Goal: Task Accomplishment & Management: Manage account settings

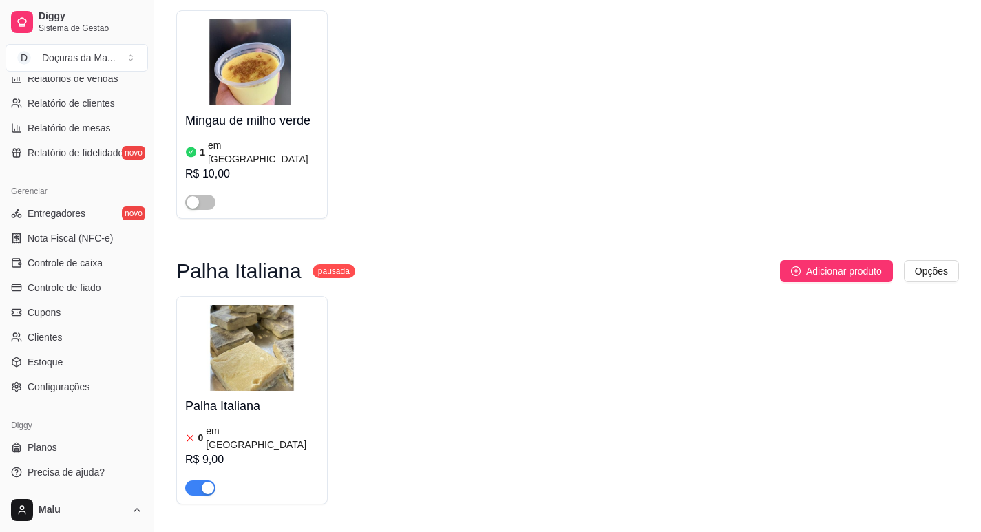
scroll to position [458, 0]
click at [52, 390] on span "Configurações" at bounding box center [59, 386] width 62 height 14
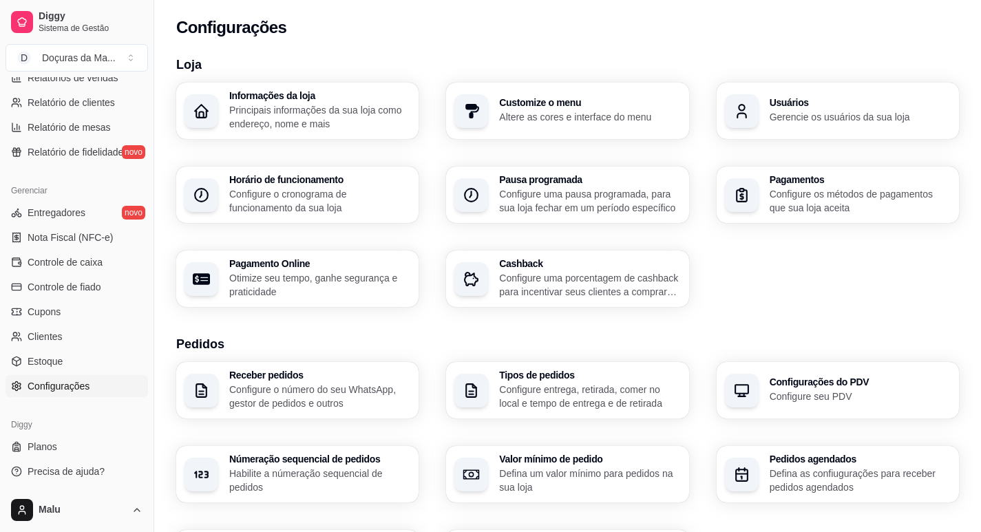
click at [582, 410] on div "Tipos de pedidos Configure entrega, retirada, comer no local e tempo de entrega…" at bounding box center [567, 390] width 242 height 56
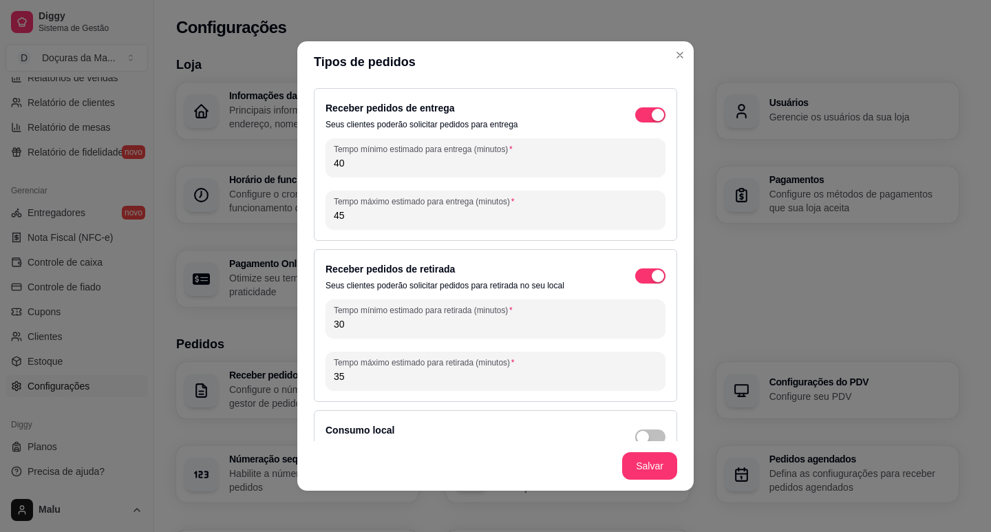
scroll to position [28, 0]
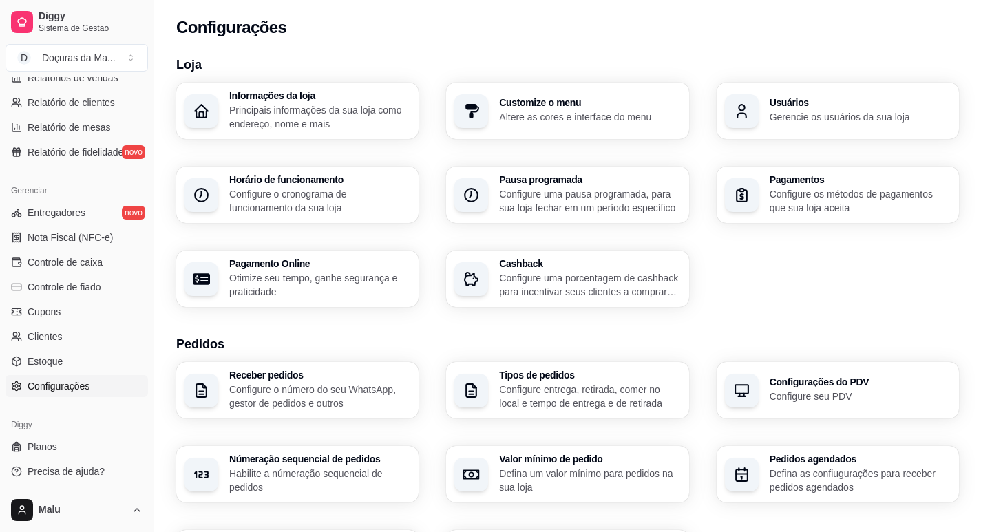
click at [288, 383] on p "Configure o número do seu WhatsApp, gestor de pedidos e outros" at bounding box center [319, 397] width 181 height 28
click at [301, 206] on p "Configure o cronograma de funcionamento da sua loja" at bounding box center [319, 200] width 176 height 27
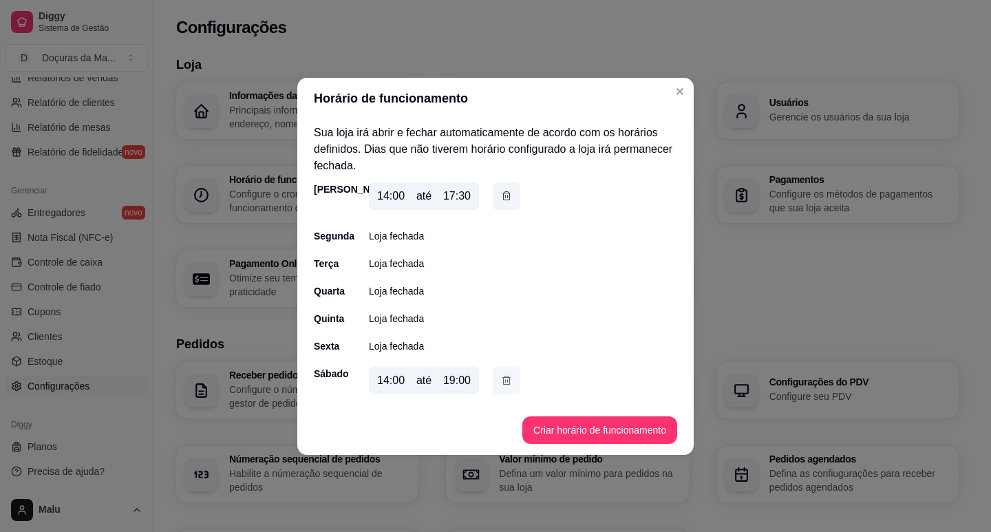
click at [501, 376] on button "button" at bounding box center [507, 381] width 28 height 28
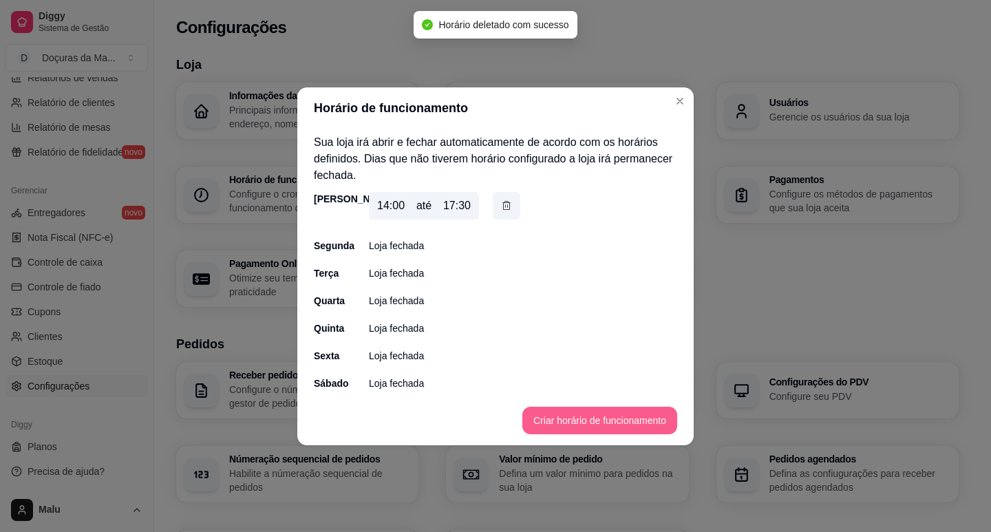
click at [536, 412] on button "Criar horário de funcionamento" at bounding box center [599, 421] width 155 height 28
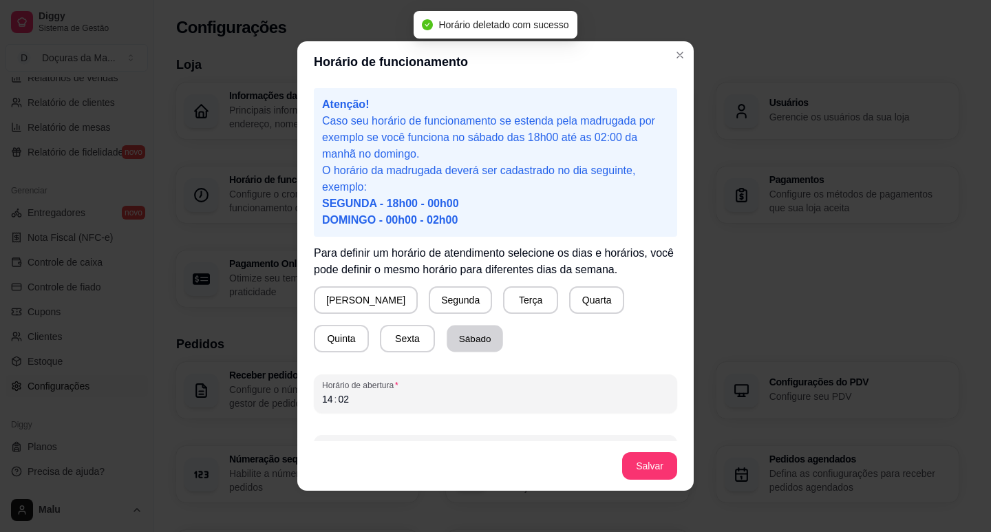
click at [447, 339] on button "Sábado" at bounding box center [475, 339] width 56 height 27
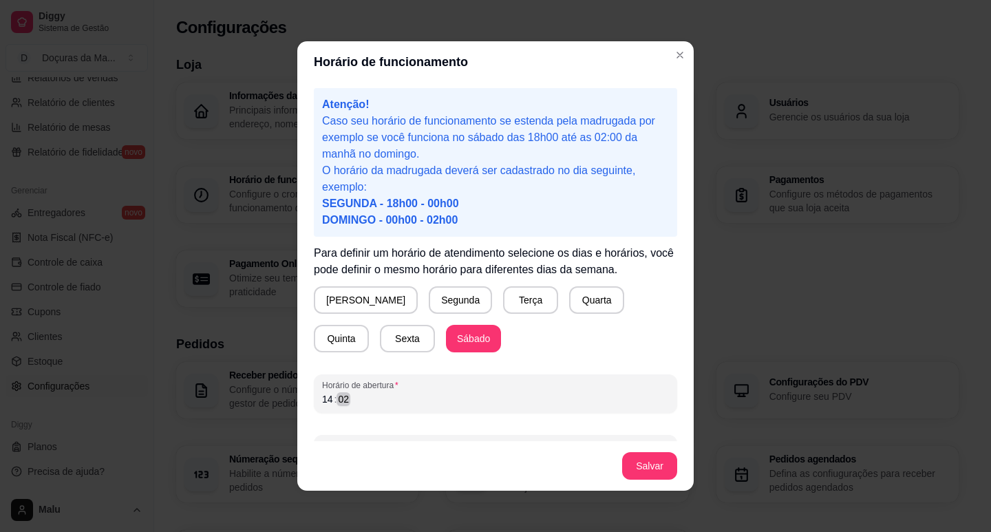
click at [357, 401] on div "14 : 02" at bounding box center [495, 399] width 347 height 17
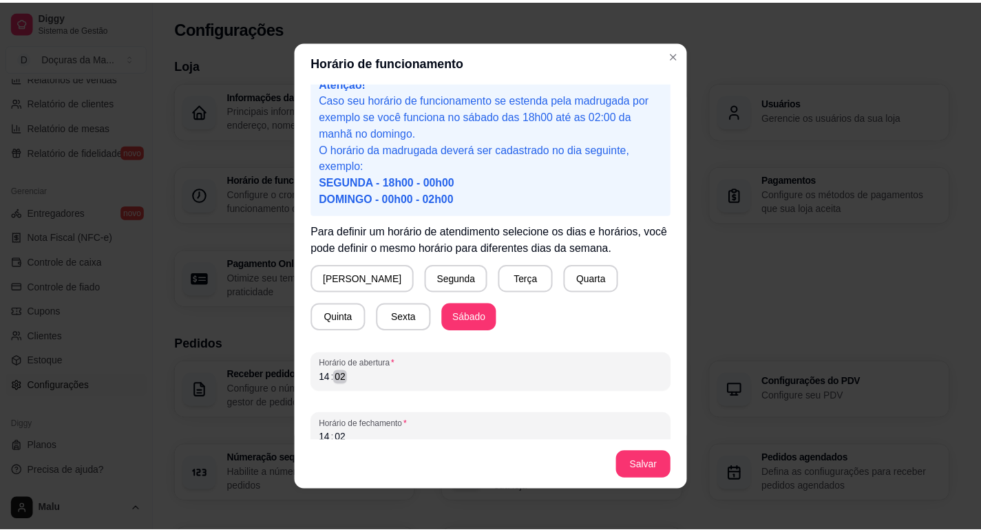
scroll to position [38, 0]
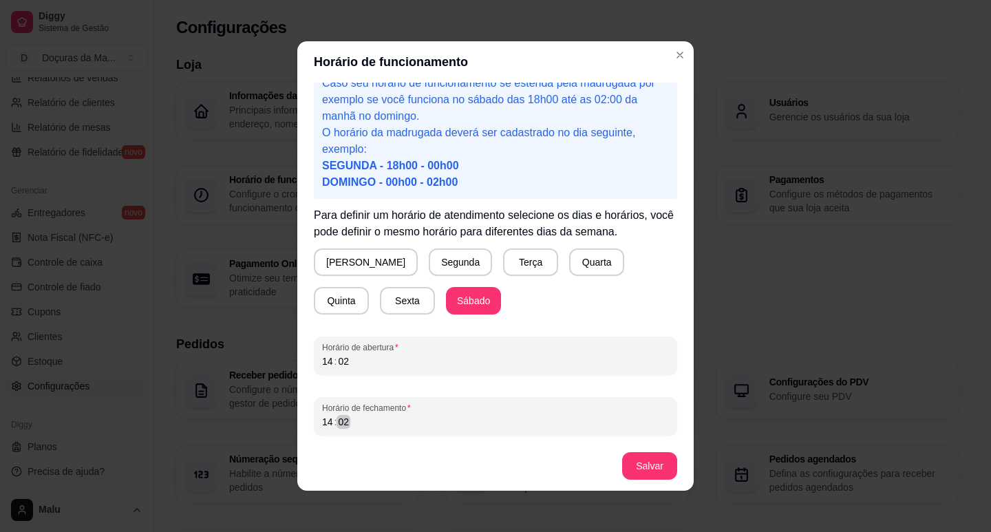
click at [359, 421] on div "14 : 02" at bounding box center [495, 422] width 347 height 17
click at [347, 357] on div "14 : 02" at bounding box center [495, 361] width 347 height 17
click at [641, 467] on button "Salvar" at bounding box center [649, 466] width 55 height 28
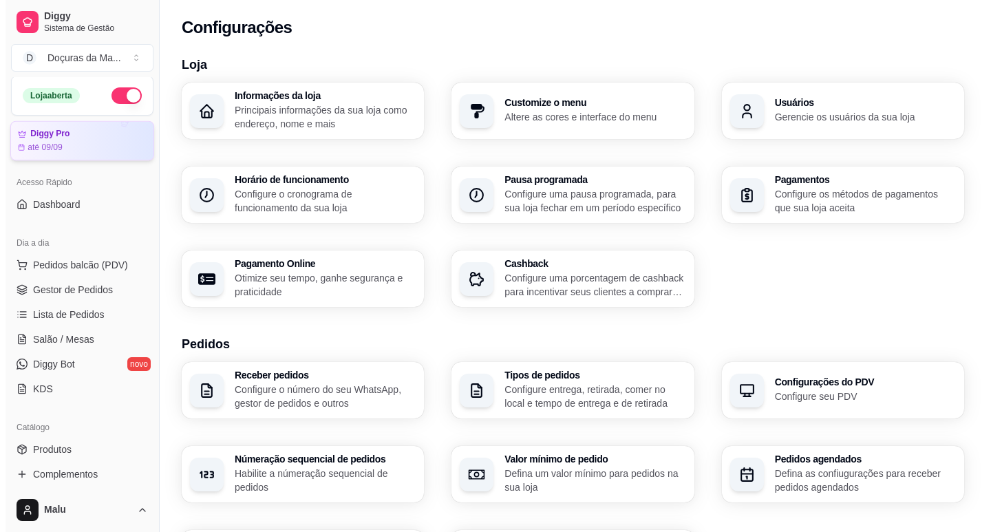
scroll to position [0, 0]
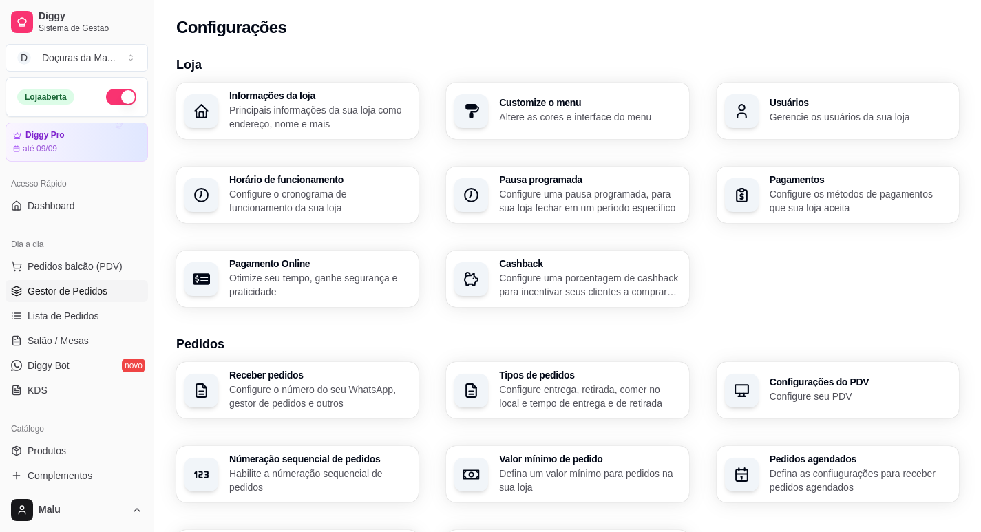
click at [48, 288] on span "Gestor de Pedidos" at bounding box center [68, 291] width 80 height 14
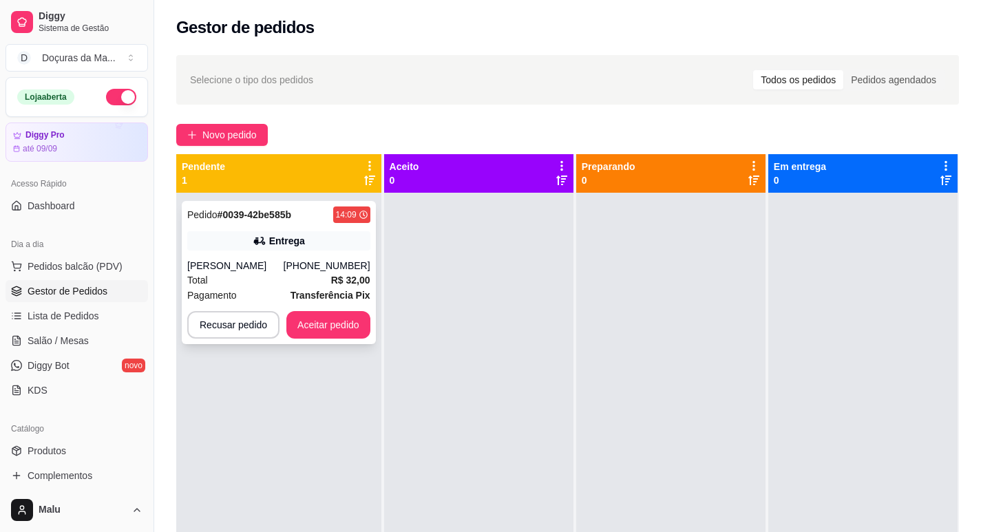
click at [246, 272] on div "[PERSON_NAME]" at bounding box center [235, 266] width 96 height 14
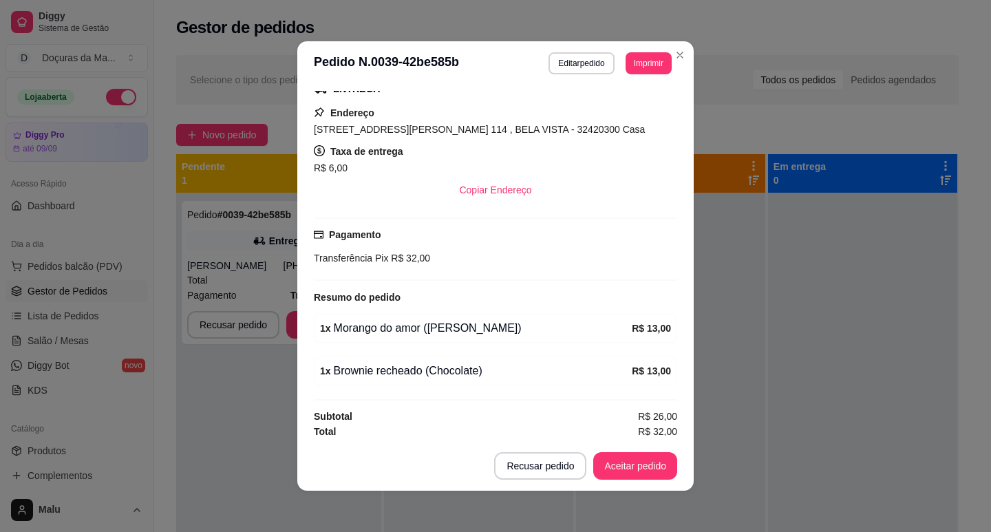
scroll to position [233, 0]
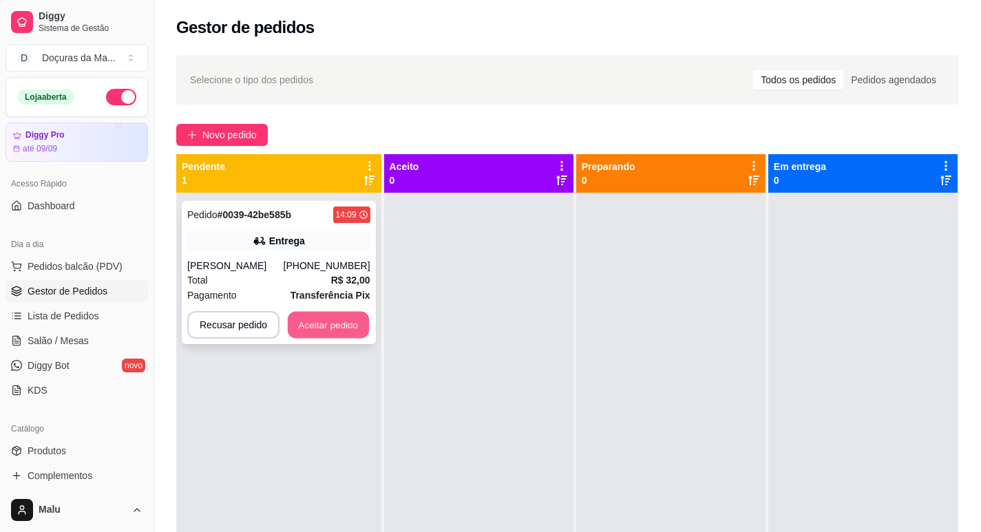
click at [332, 337] on button "Aceitar pedido" at bounding box center [328, 325] width 81 height 27
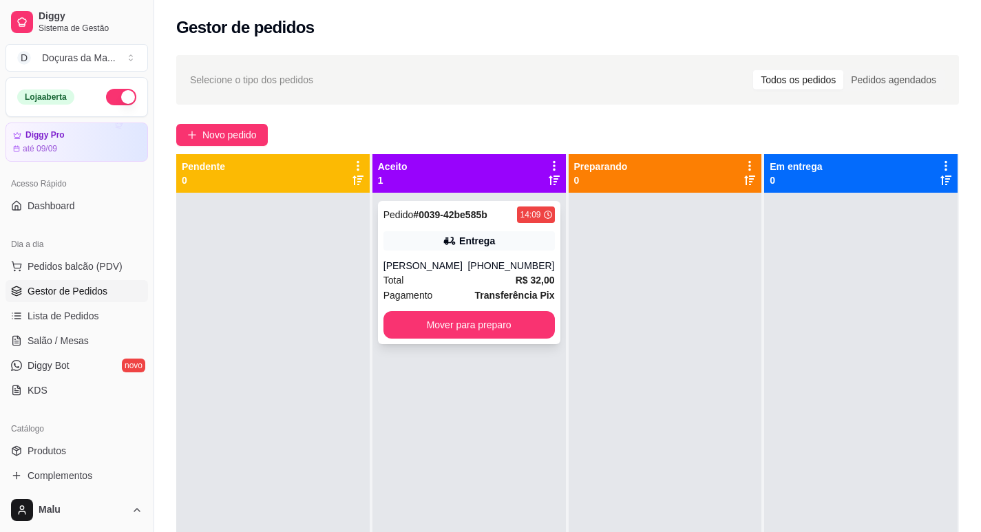
click at [516, 283] on strong "R$ 32,00" at bounding box center [535, 280] width 39 height 11
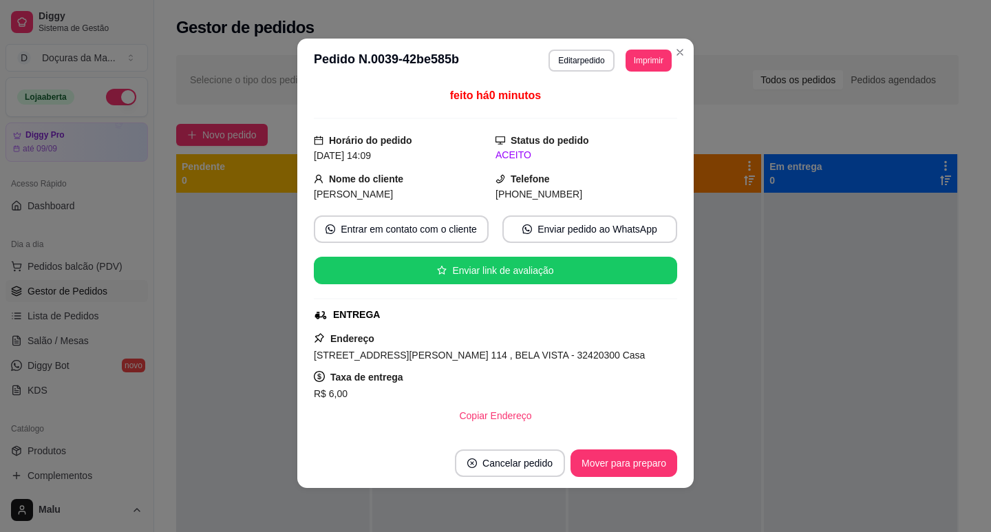
scroll to position [0, 0]
click at [636, 60] on button "Imprimir" at bounding box center [648, 60] width 45 height 21
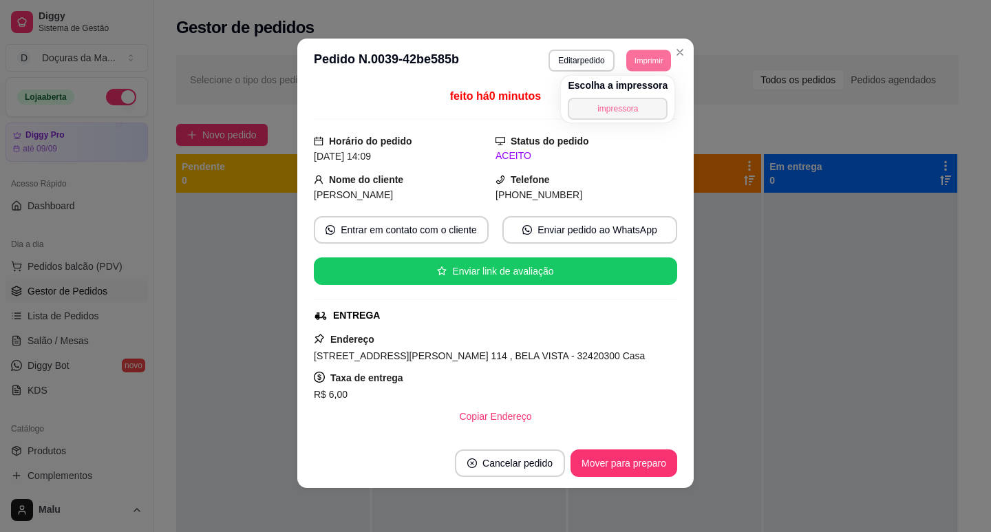
click at [626, 112] on button "impressora" at bounding box center [618, 109] width 100 height 22
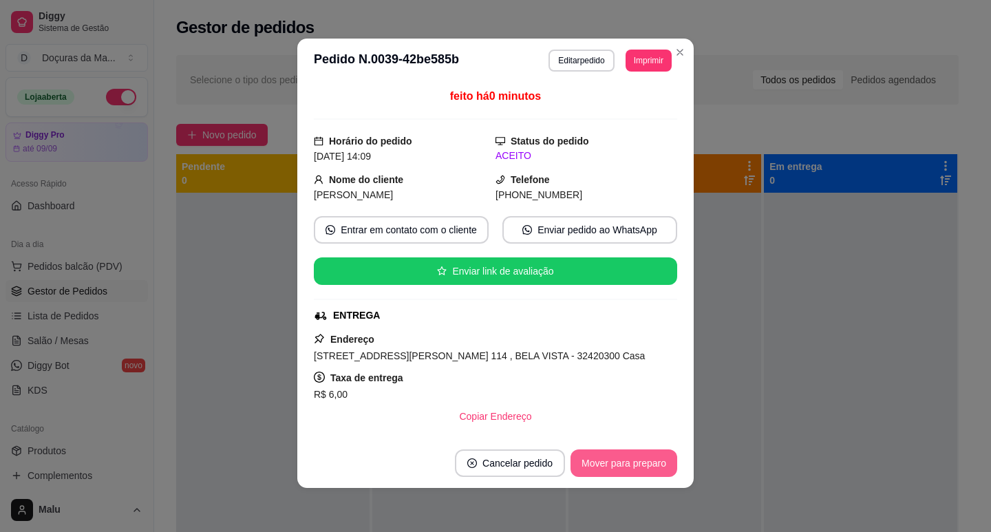
click at [604, 464] on button "Mover para preparo" at bounding box center [624, 463] width 107 height 28
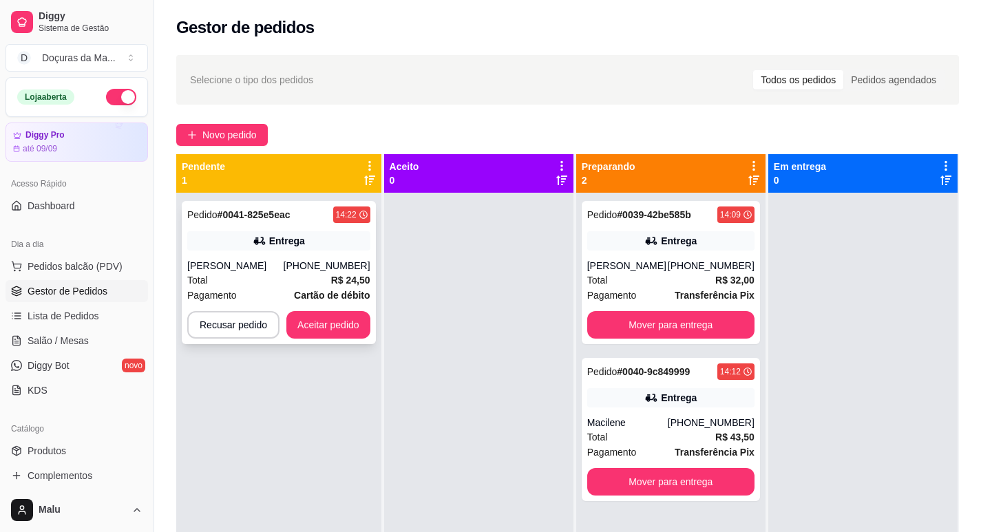
click at [335, 268] on div "[PHONE_NUMBER]" at bounding box center [327, 266] width 87 height 14
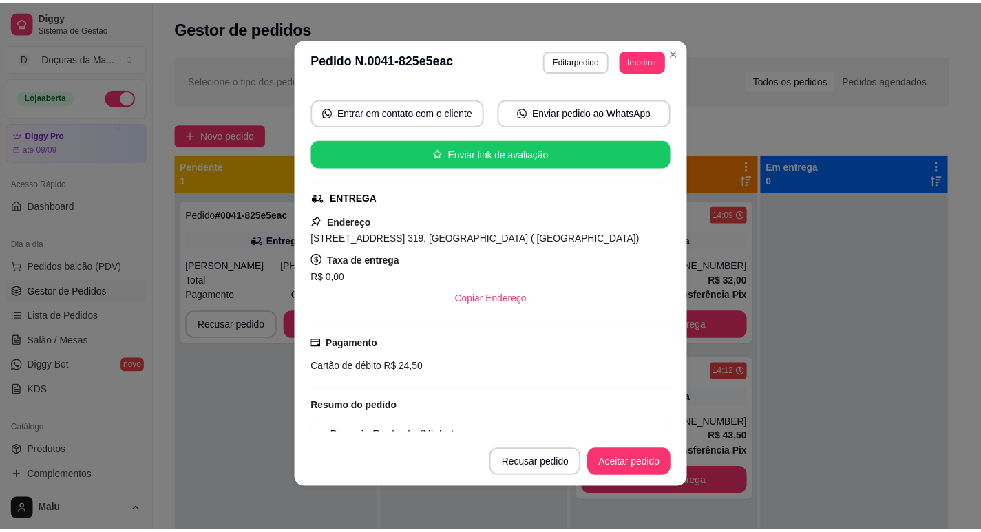
scroll to position [233, 0]
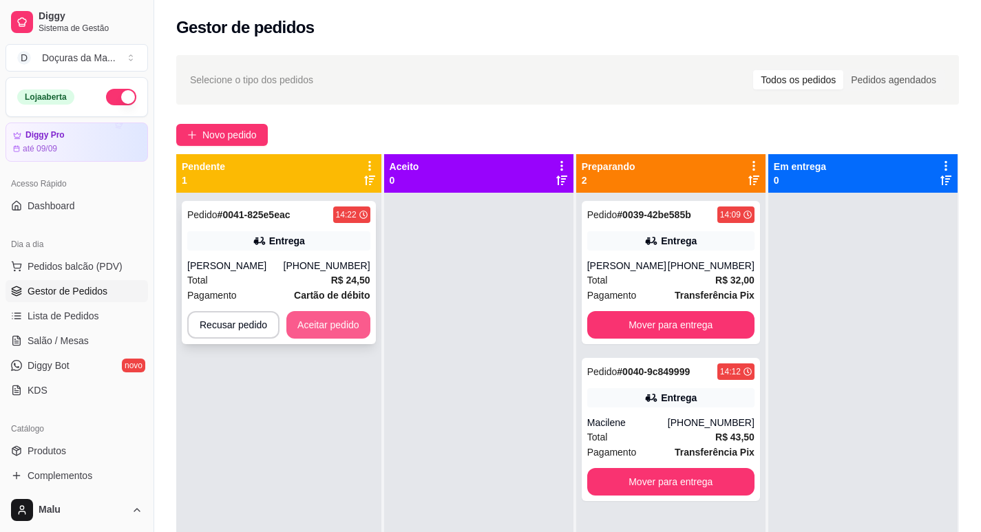
click at [312, 326] on button "Aceitar pedido" at bounding box center [328, 325] width 84 height 28
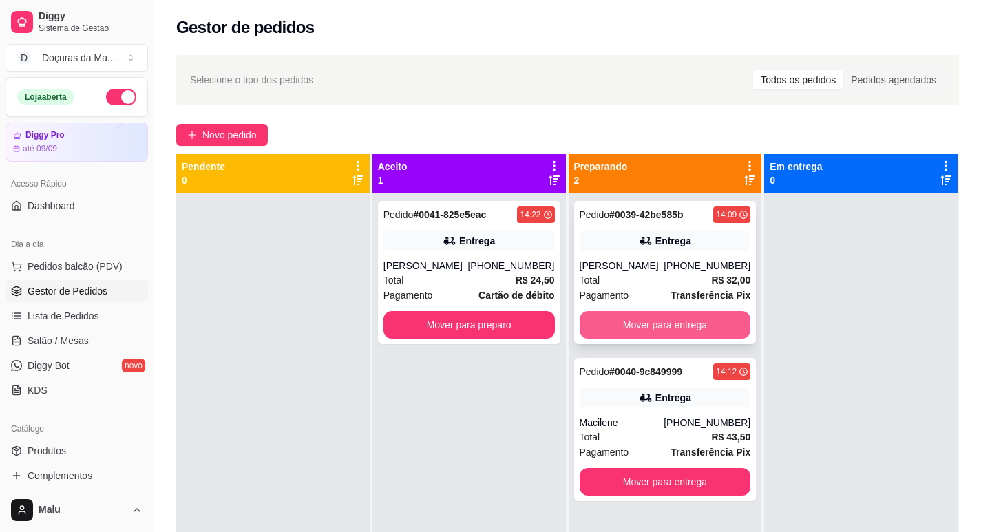
click at [619, 313] on button "Mover para entrega" at bounding box center [665, 325] width 171 height 28
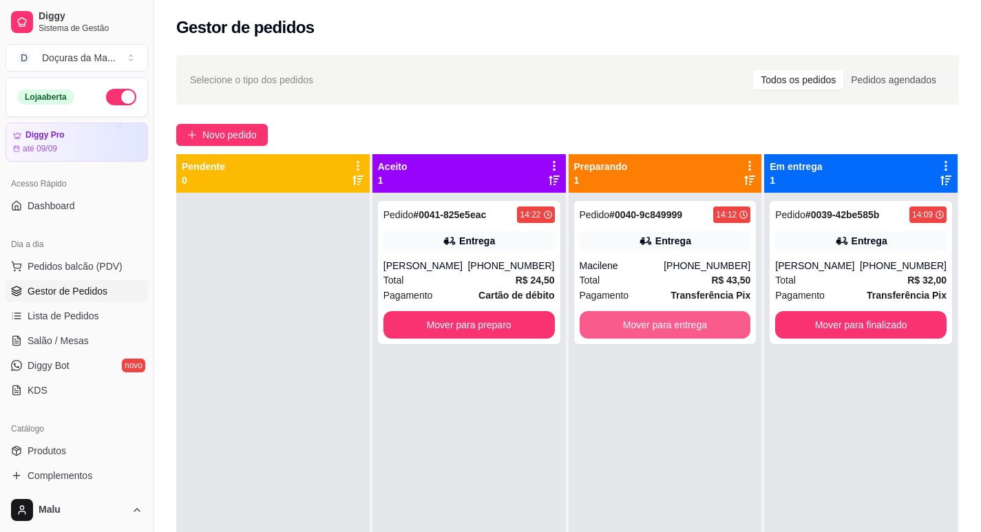
click at [619, 321] on button "Mover para entrega" at bounding box center [665, 325] width 171 height 28
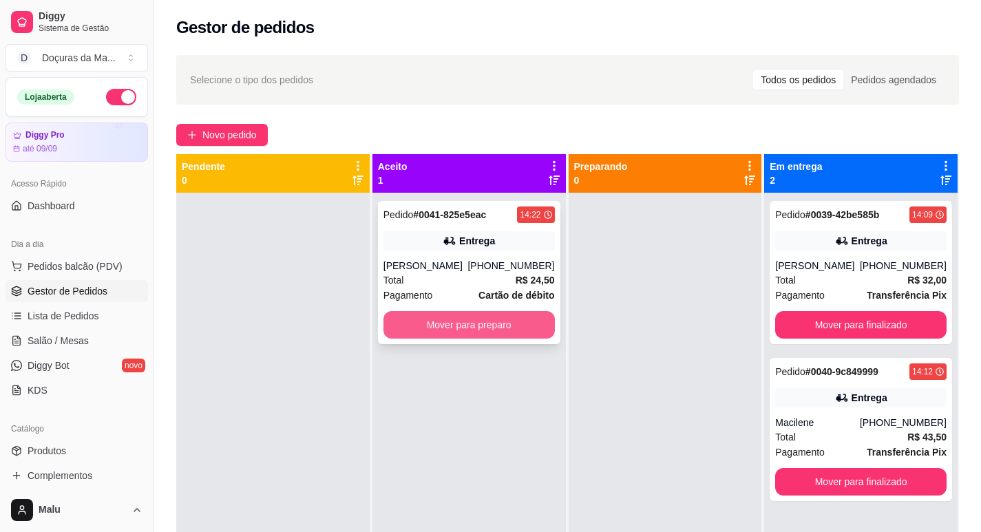
click at [403, 317] on button "Mover para preparo" at bounding box center [468, 325] width 171 height 28
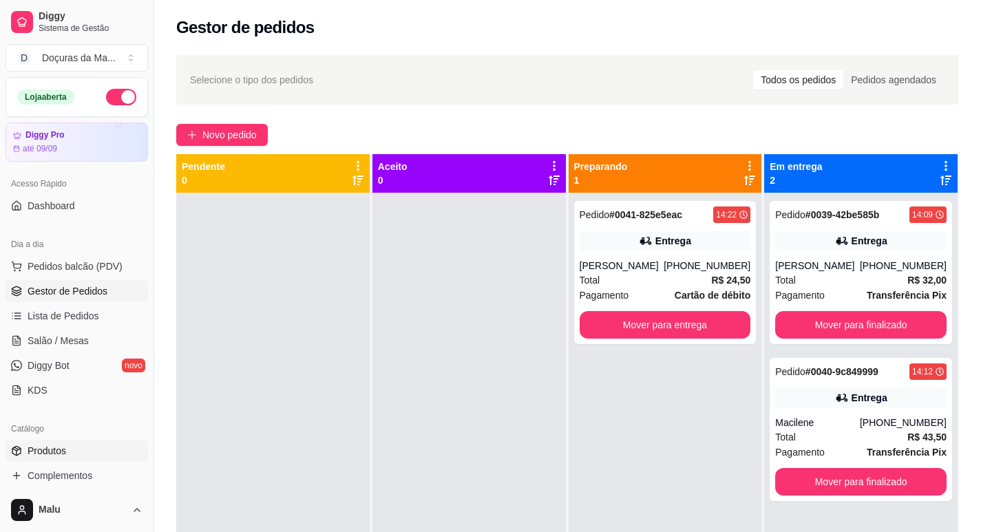
click at [56, 447] on span "Produtos" at bounding box center [47, 451] width 39 height 14
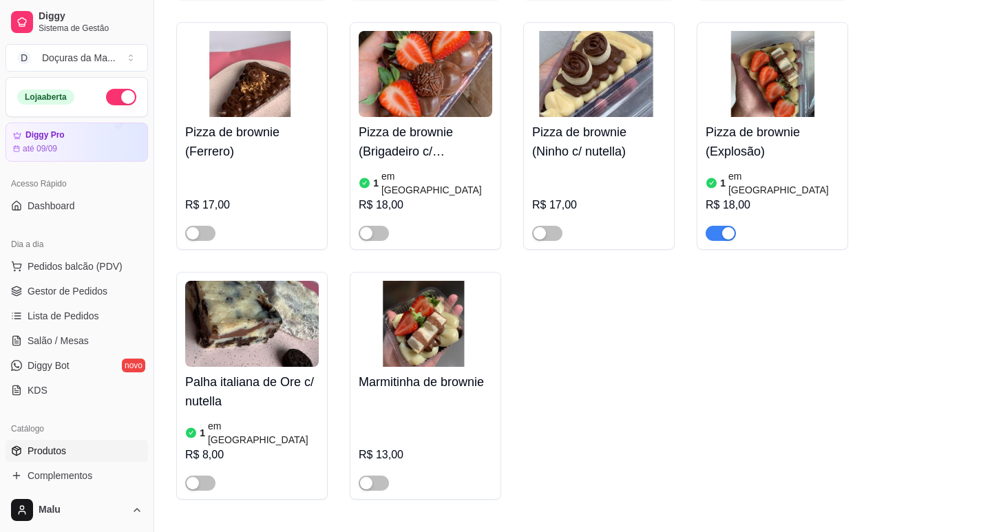
scroll to position [344, 0]
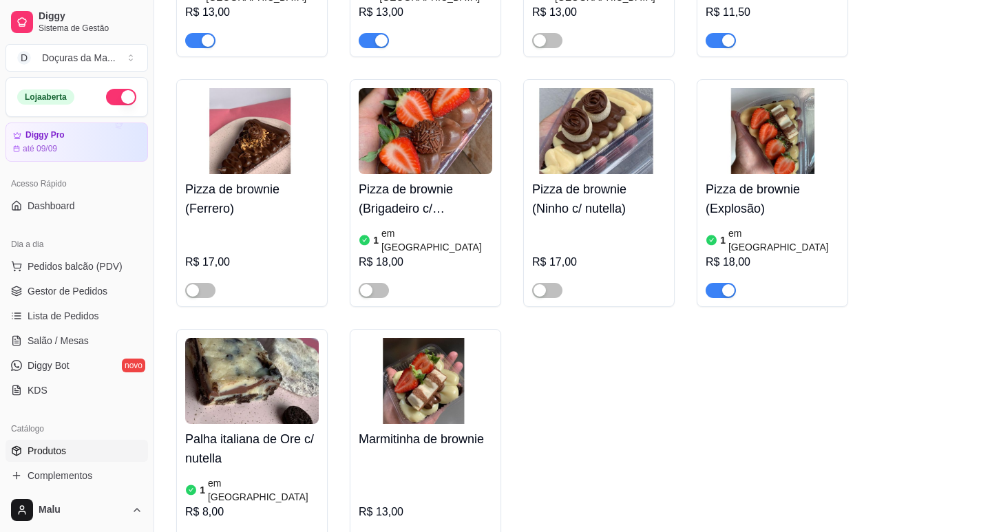
click at [713, 283] on span "button" at bounding box center [720, 290] width 30 height 15
click at [53, 284] on link "Gestor de Pedidos" at bounding box center [77, 291] width 142 height 22
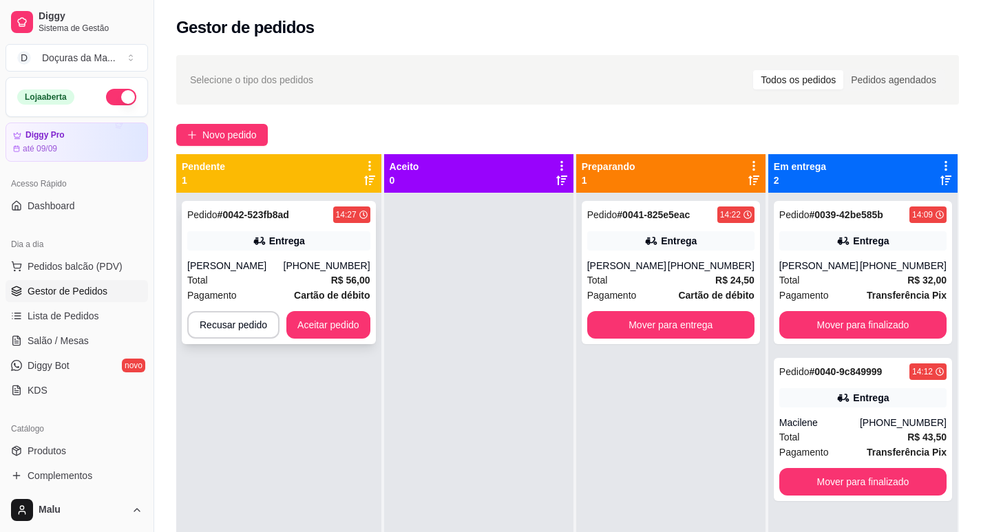
click at [262, 276] on div "Total R$ 56,00" at bounding box center [278, 280] width 183 height 15
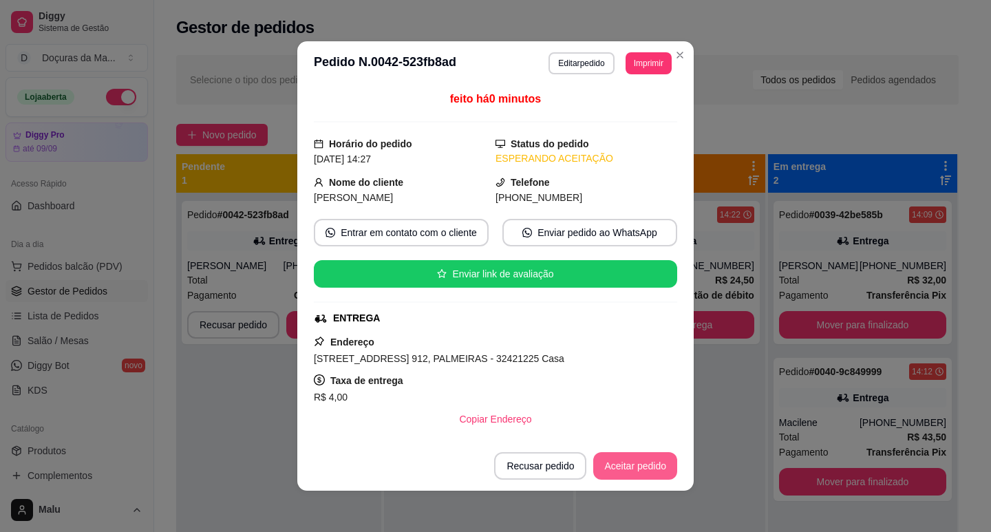
click at [650, 464] on button "Aceitar pedido" at bounding box center [635, 466] width 84 height 28
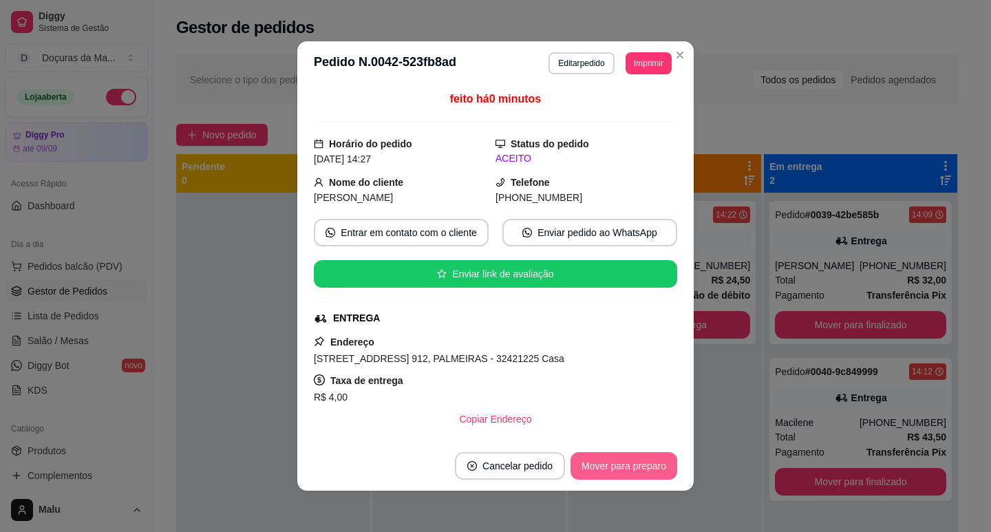
click at [651, 465] on button "Mover para preparo" at bounding box center [624, 466] width 107 height 28
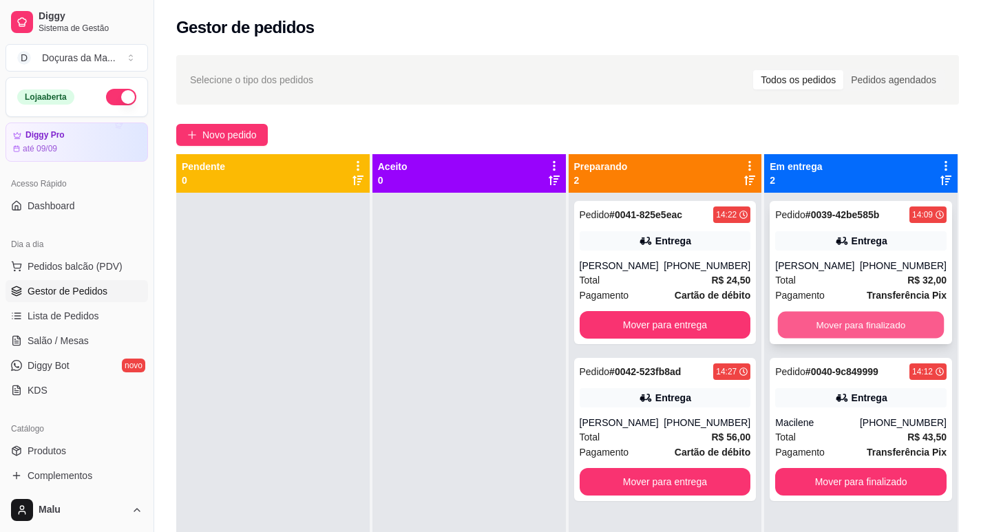
click at [874, 326] on button "Mover para finalizado" at bounding box center [861, 325] width 166 height 27
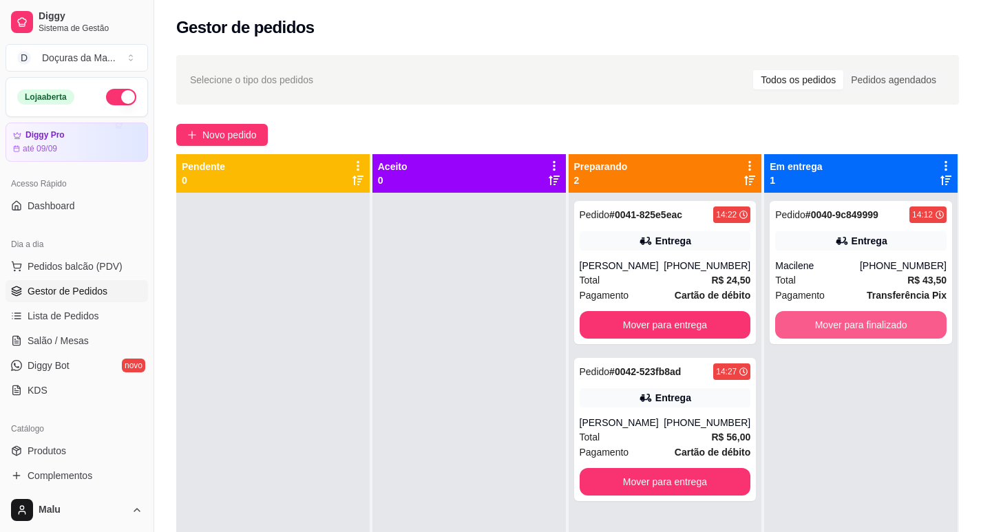
click at [873, 327] on button "Mover para finalizado" at bounding box center [860, 325] width 171 height 28
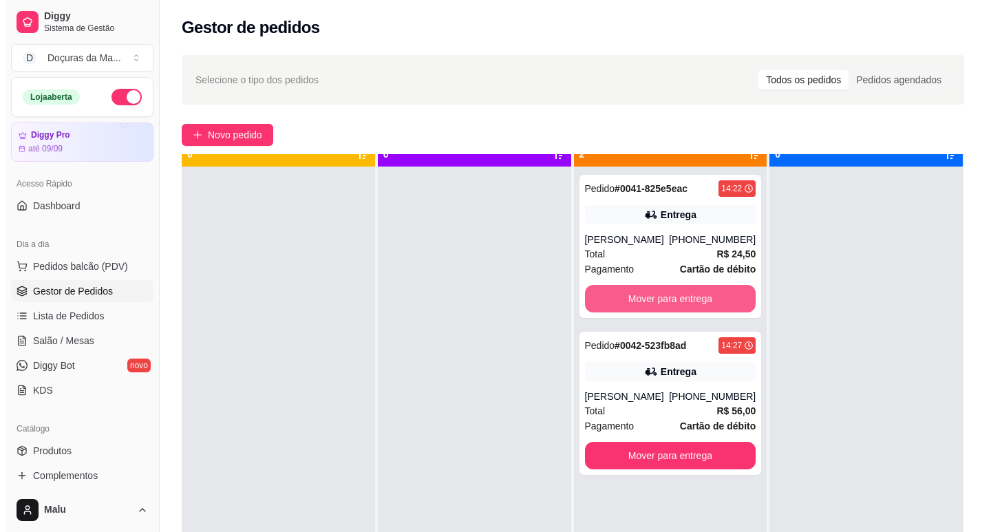
scroll to position [39, 0]
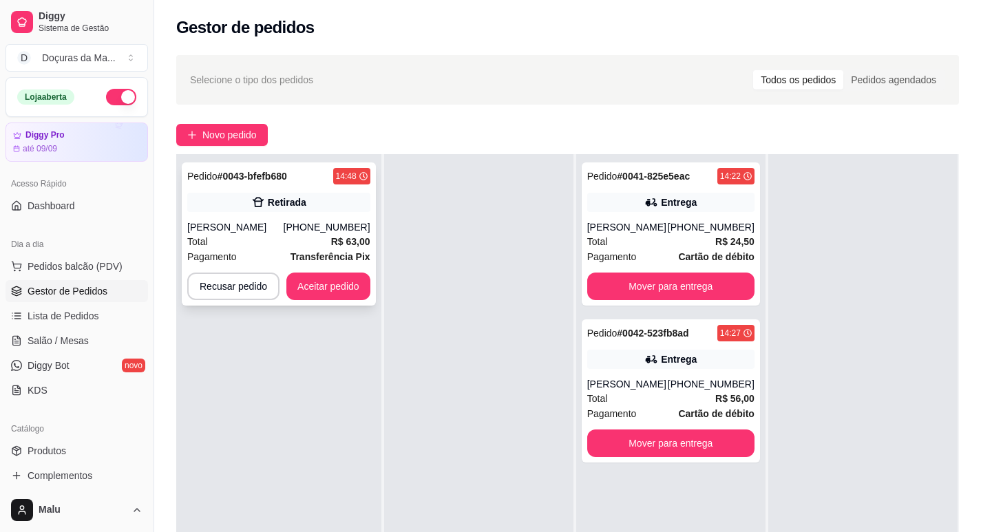
click at [246, 235] on div "Total R$ 63,00" at bounding box center [278, 241] width 183 height 15
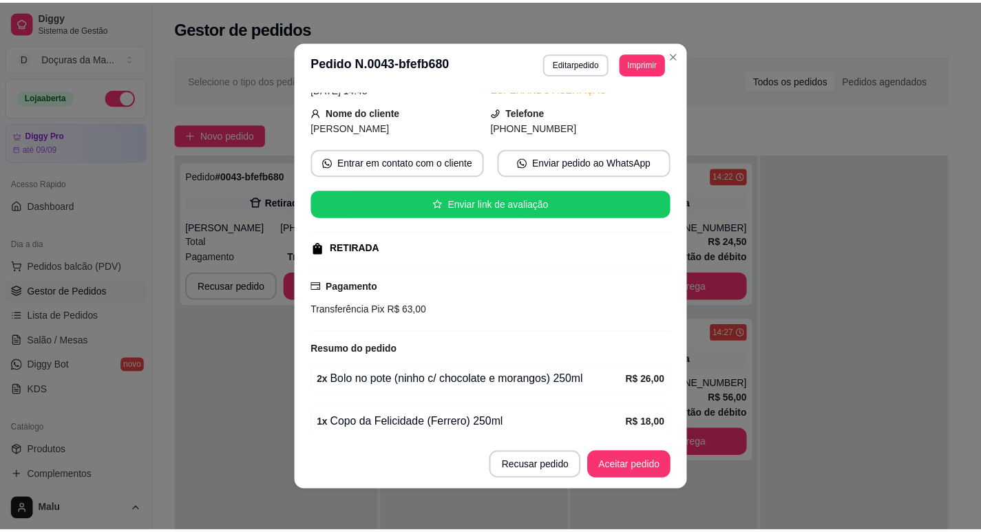
scroll to position [168, 0]
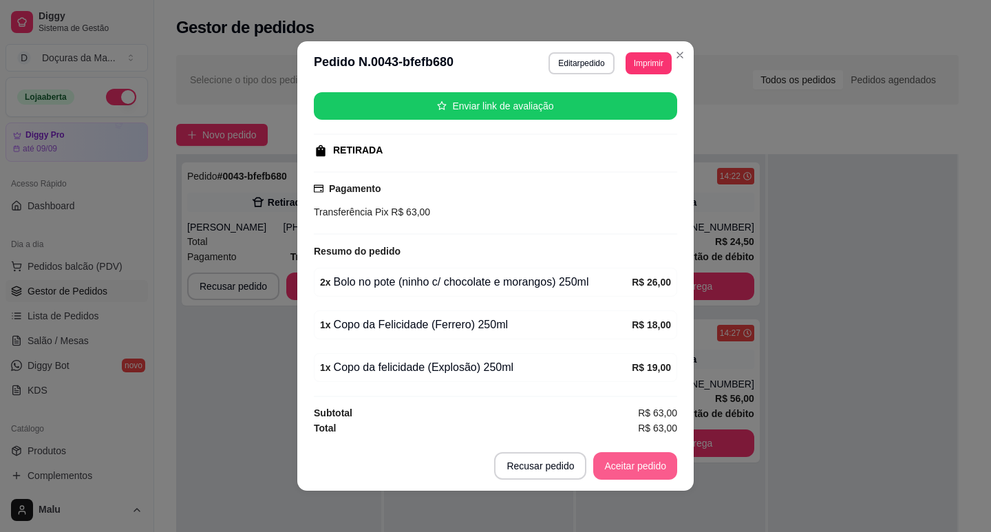
click at [626, 465] on button "Aceitar pedido" at bounding box center [635, 466] width 84 height 28
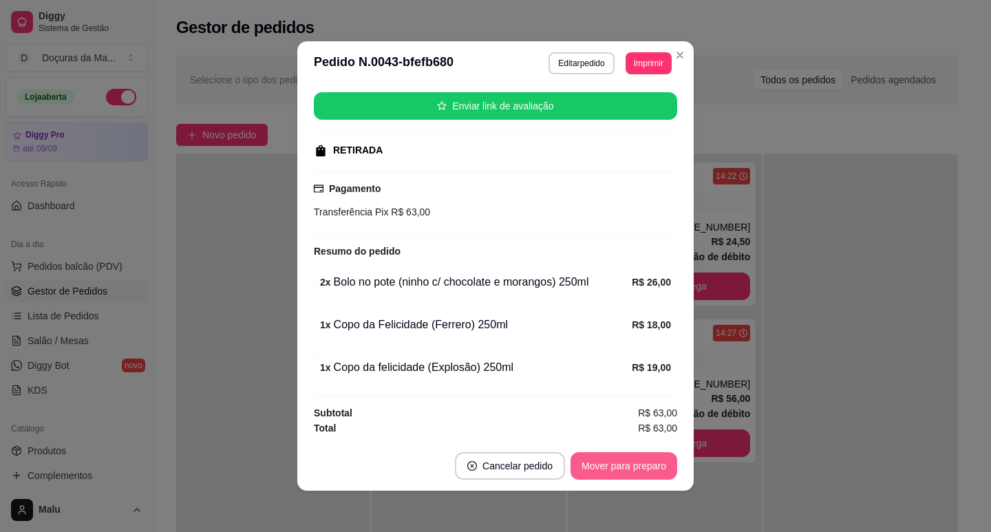
click at [627, 464] on button "Mover para preparo" at bounding box center [624, 466] width 107 height 28
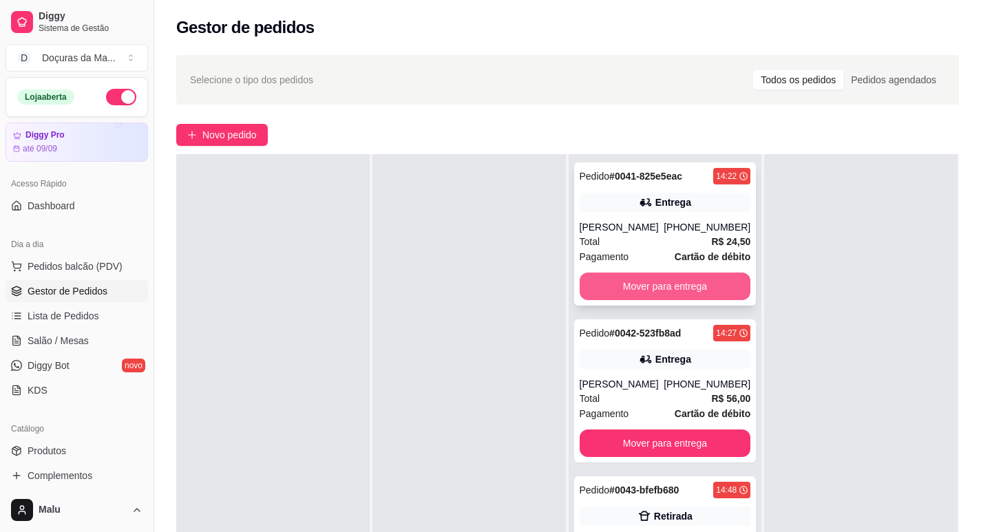
click at [703, 282] on button "Mover para entrega" at bounding box center [665, 287] width 171 height 28
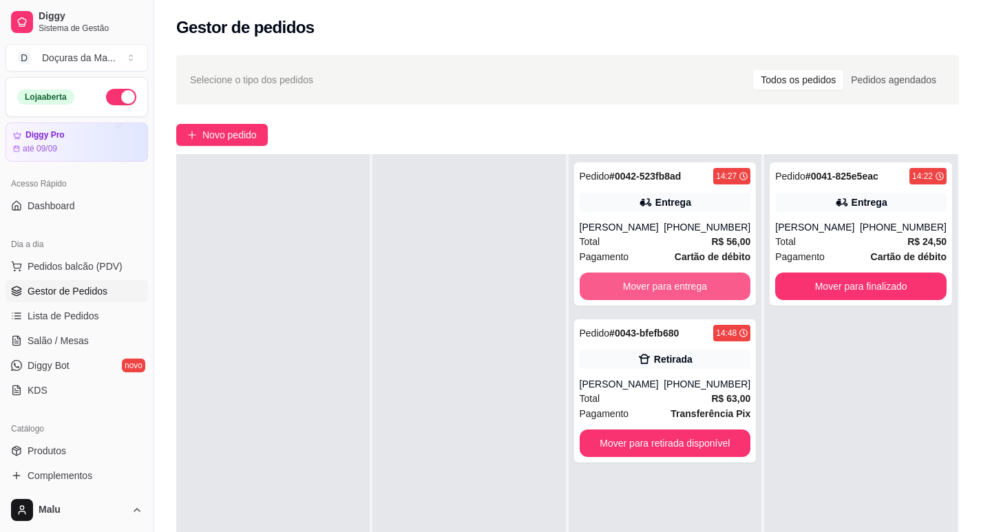
click at [703, 282] on button "Mover para entrega" at bounding box center [665, 287] width 171 height 28
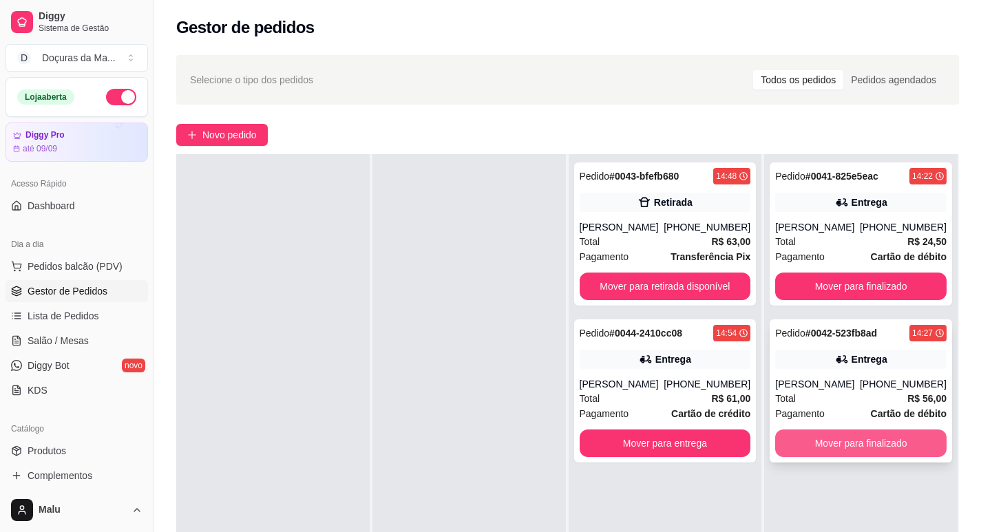
click at [850, 434] on button "Mover para finalizado" at bounding box center [860, 443] width 171 height 28
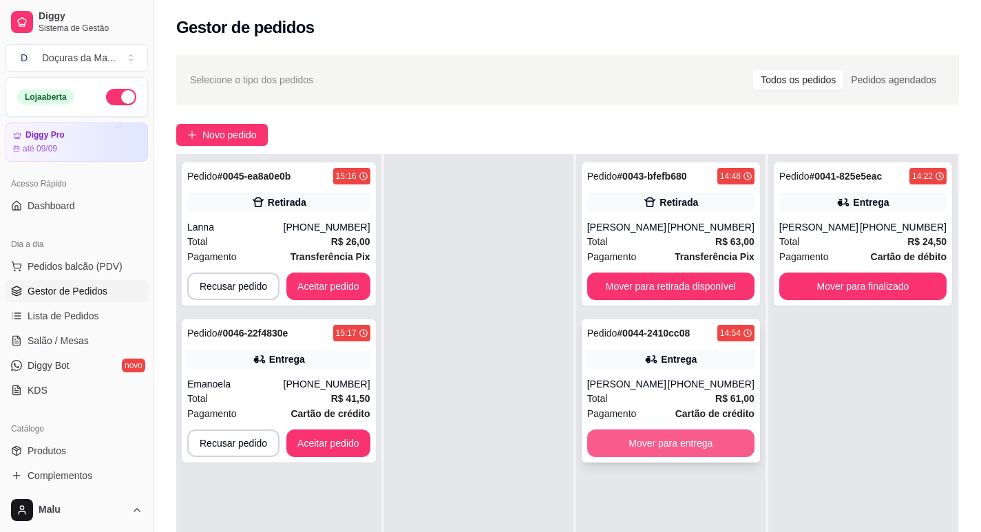
click at [696, 445] on button "Mover para entrega" at bounding box center [670, 443] width 167 height 28
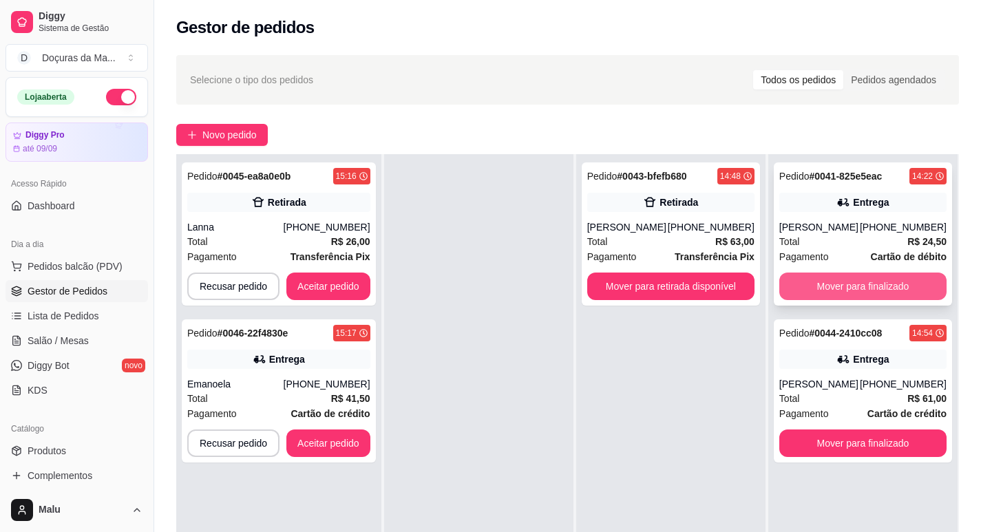
click at [815, 288] on button "Mover para finalizado" at bounding box center [862, 287] width 167 height 28
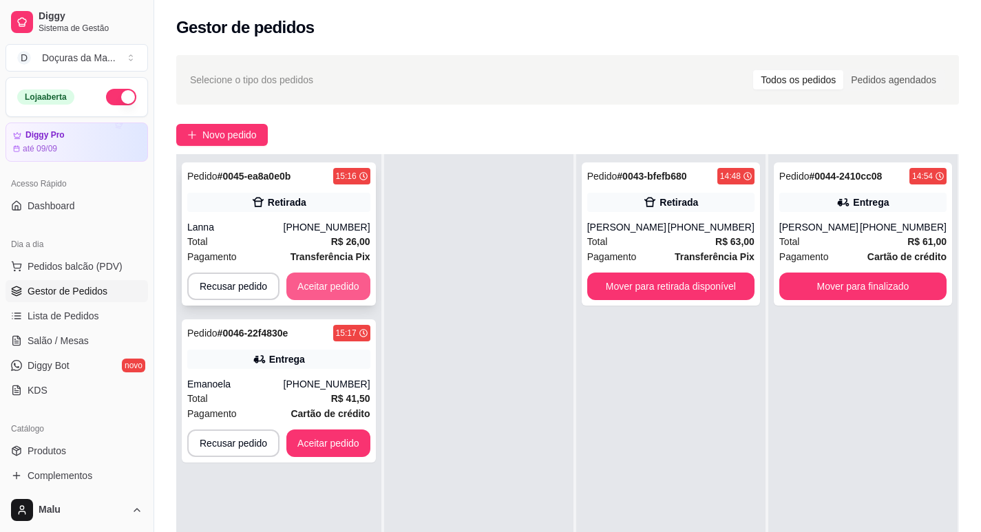
click at [346, 284] on button "Aceitar pedido" at bounding box center [328, 287] width 84 height 28
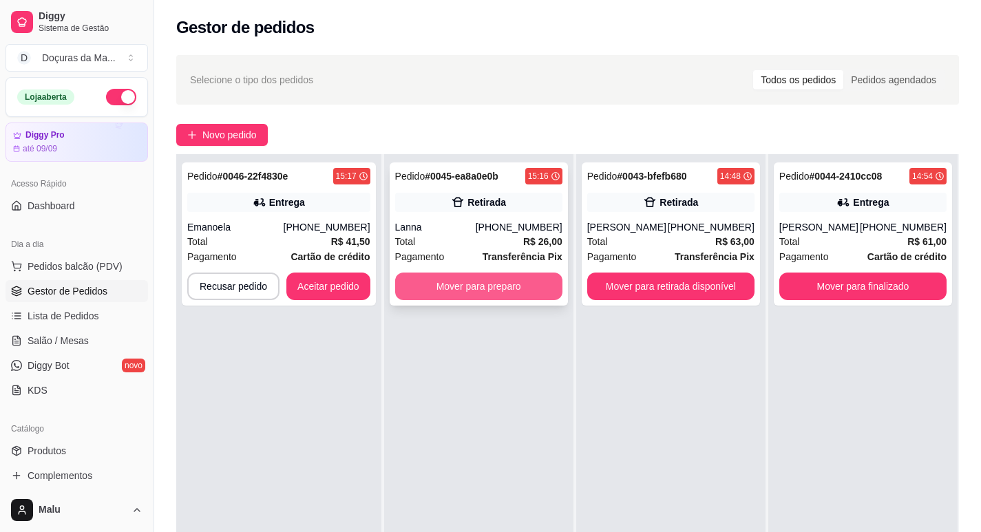
click at [407, 292] on button "Mover para preparo" at bounding box center [478, 287] width 167 height 28
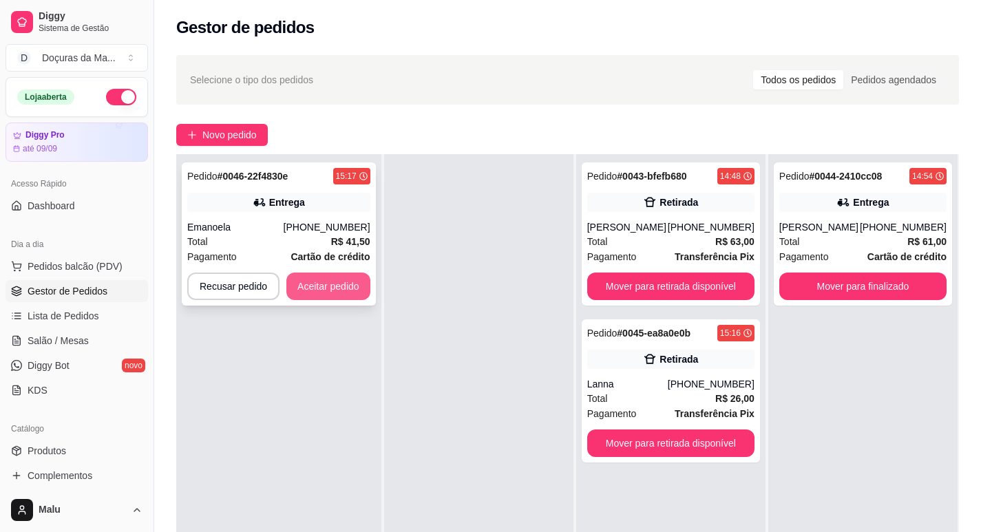
click at [357, 286] on button "Aceitar pedido" at bounding box center [328, 287] width 84 height 28
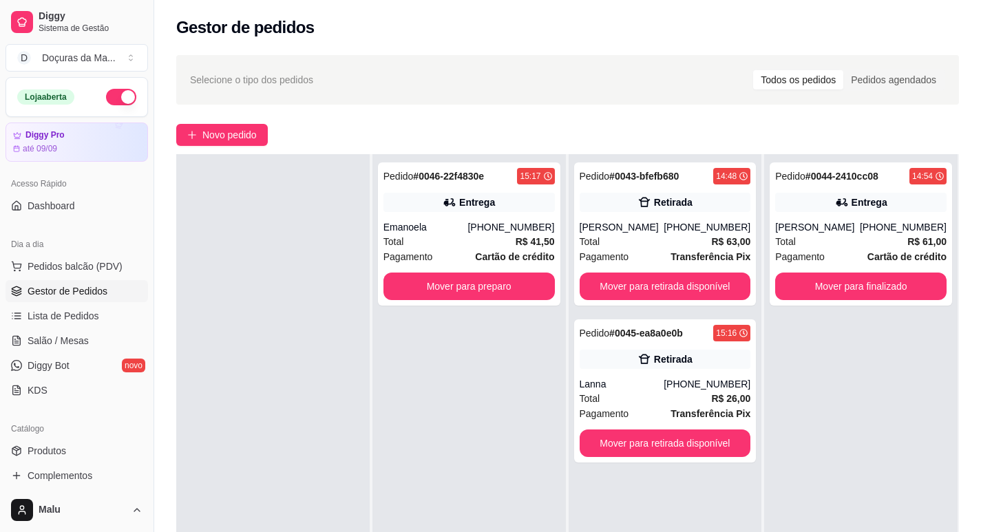
click at [357, 285] on div at bounding box center [272, 420] width 193 height 532
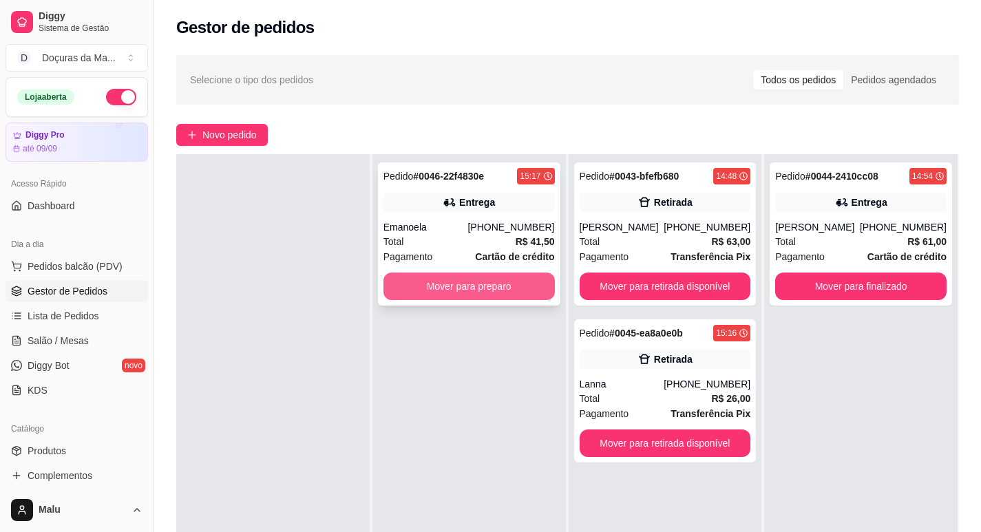
click at [396, 286] on button "Mover para preparo" at bounding box center [468, 287] width 171 height 28
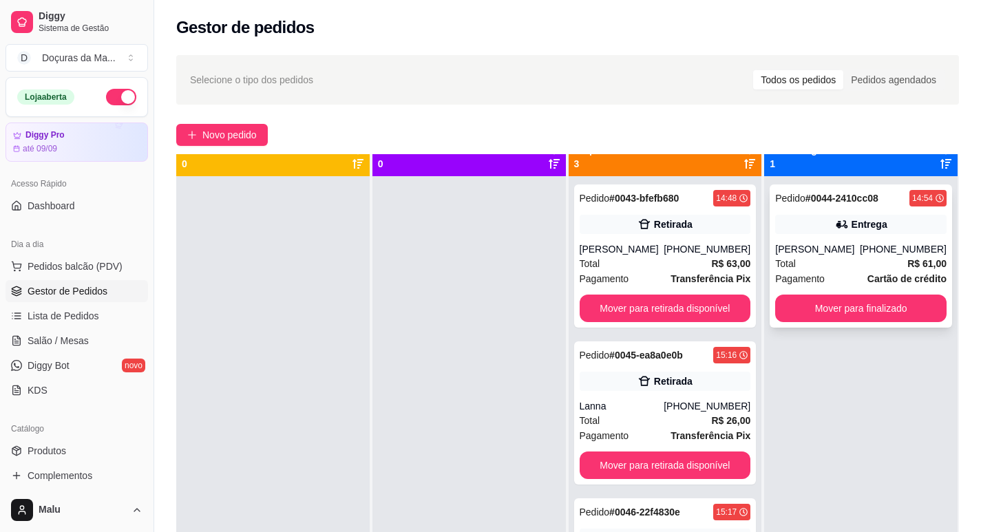
scroll to position [0, 0]
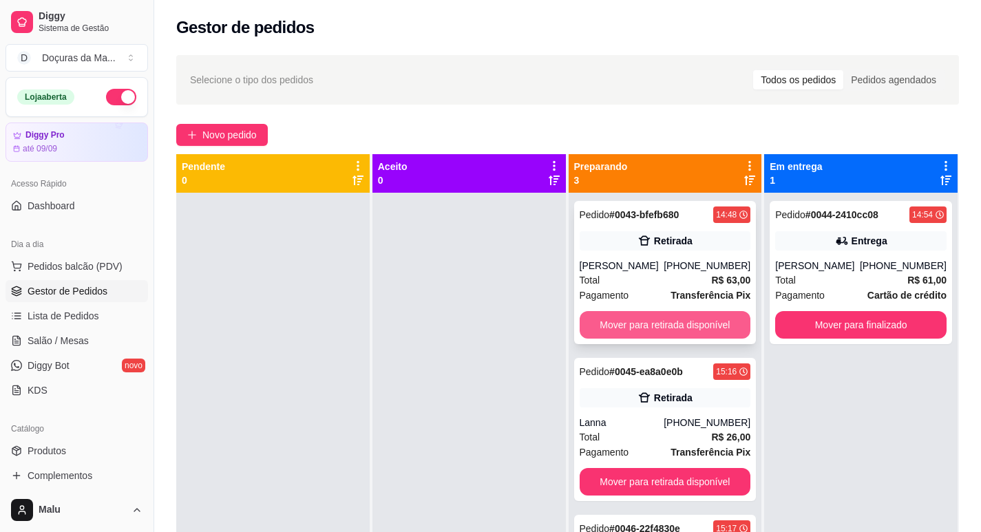
click at [621, 318] on button "Mover para retirada disponível" at bounding box center [665, 325] width 171 height 28
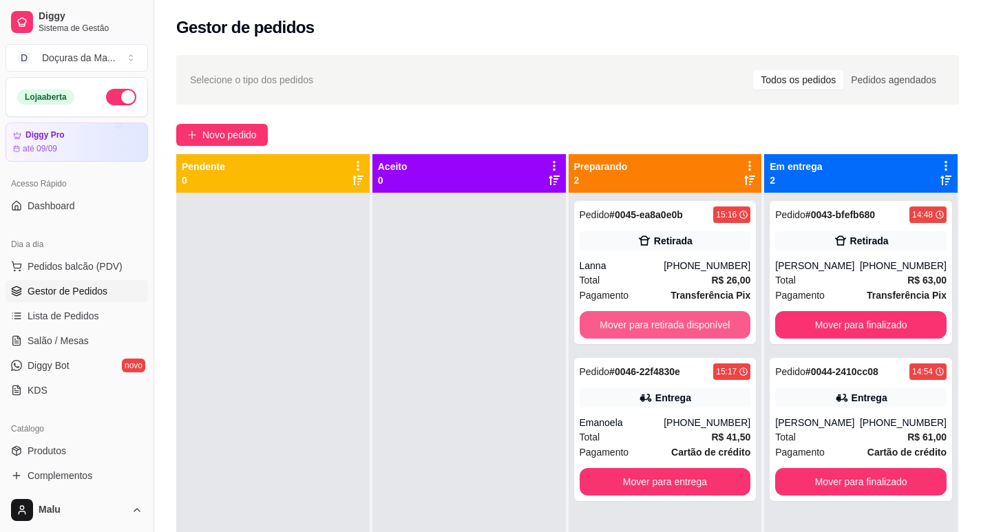
click at [621, 318] on button "Mover para retirada disponível" at bounding box center [665, 325] width 171 height 28
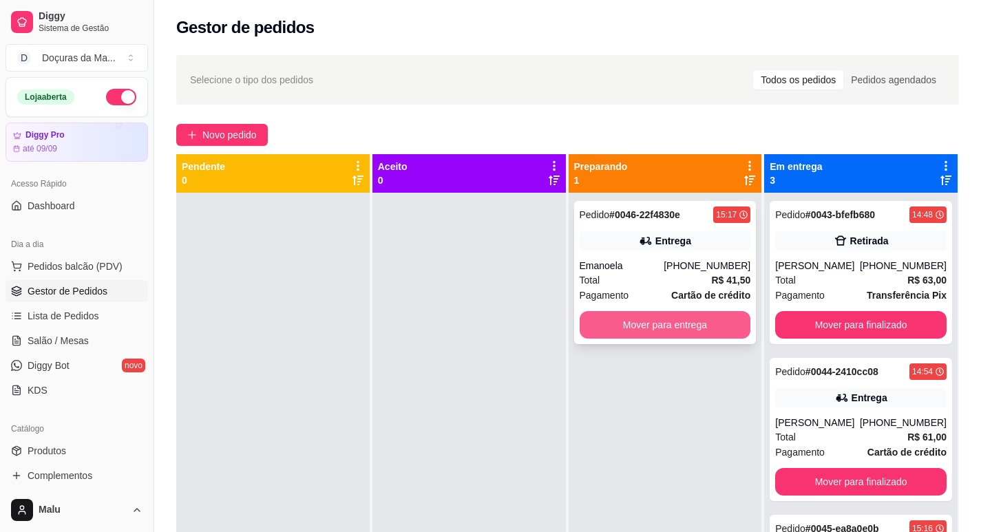
click at [631, 321] on button "Mover para entrega" at bounding box center [665, 325] width 171 height 28
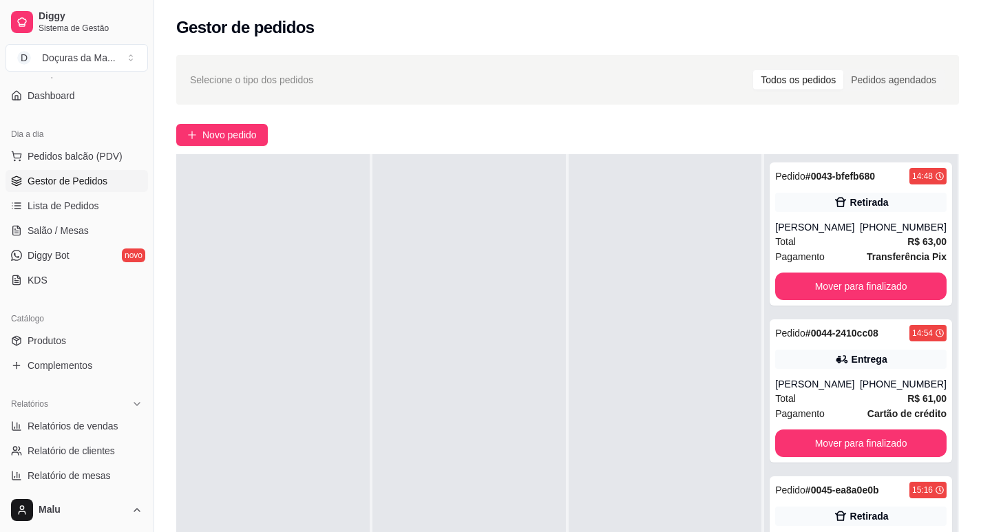
scroll to position [229, 0]
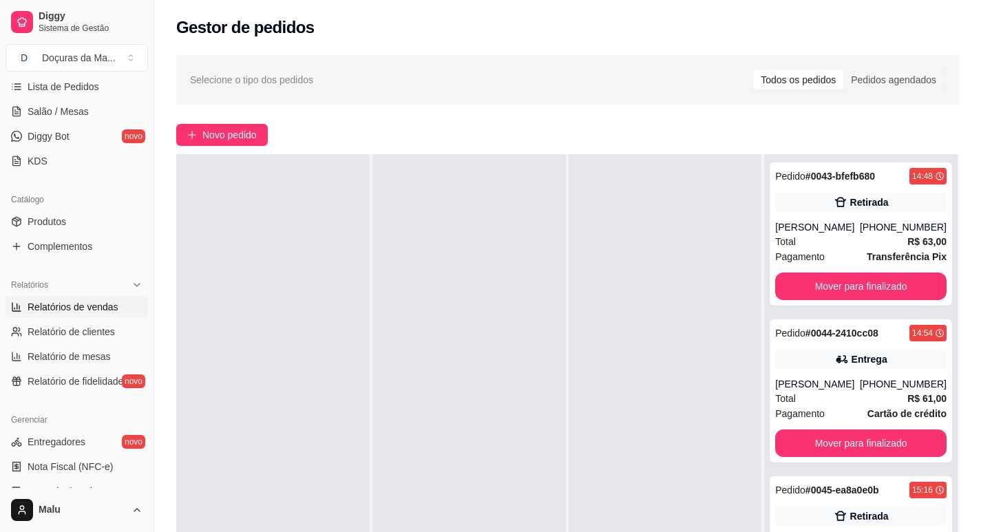
click at [60, 308] on span "Relatórios de vendas" at bounding box center [73, 307] width 91 height 14
select select "ALL"
select select "0"
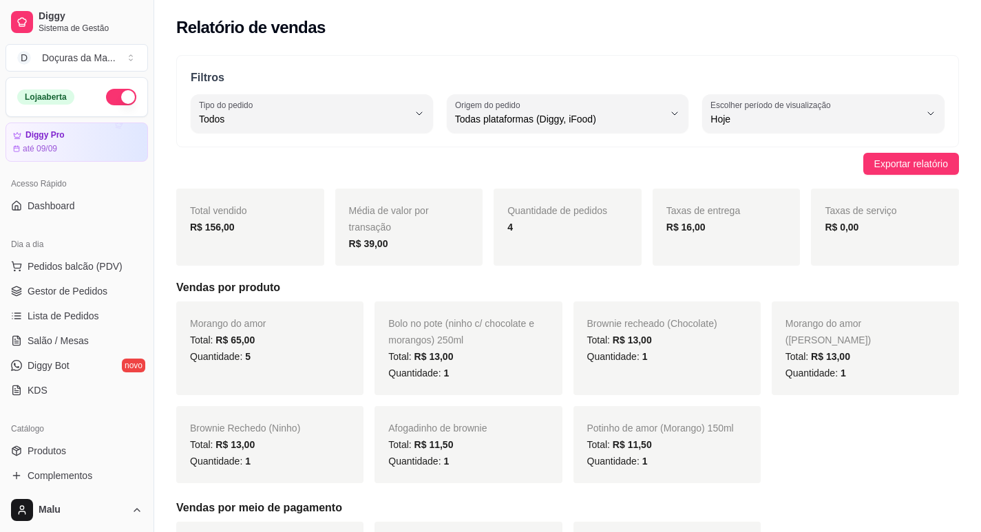
click at [70, 279] on ul "Pedidos balcão (PDV) Gestor de Pedidos Lista de Pedidos Salão / Mesas Diggy Bot…" at bounding box center [77, 328] width 142 height 146
click at [70, 284] on link "Gestor de Pedidos" at bounding box center [77, 291] width 142 height 22
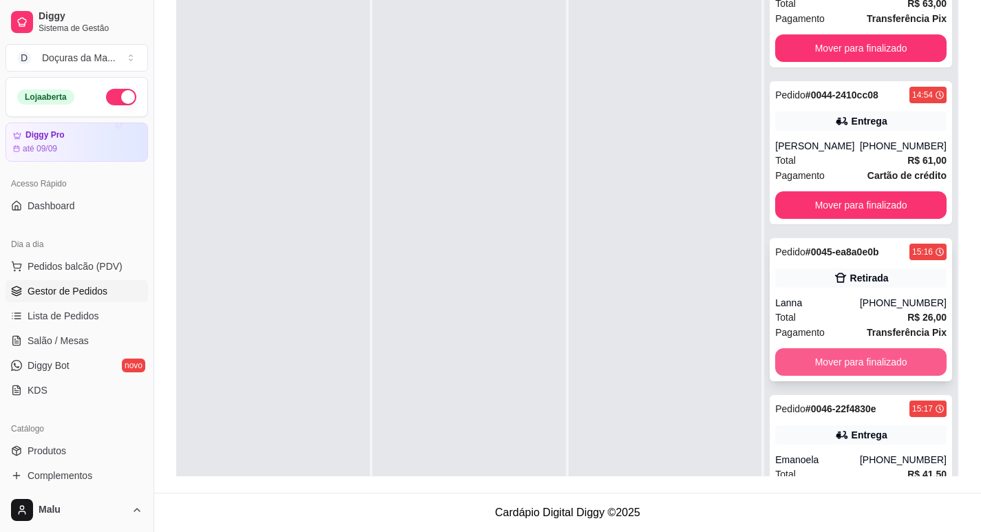
scroll to position [109, 0]
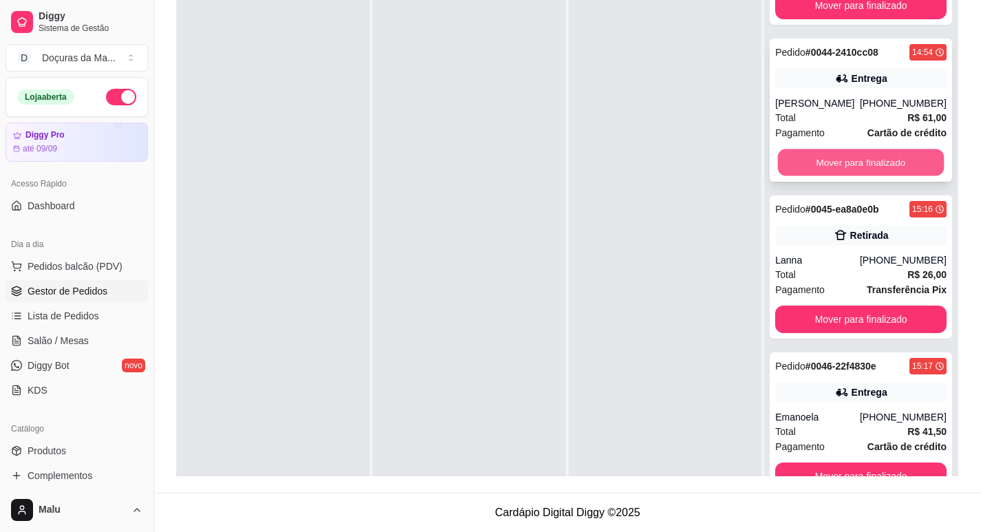
click at [916, 173] on button "Mover para finalizado" at bounding box center [861, 162] width 166 height 27
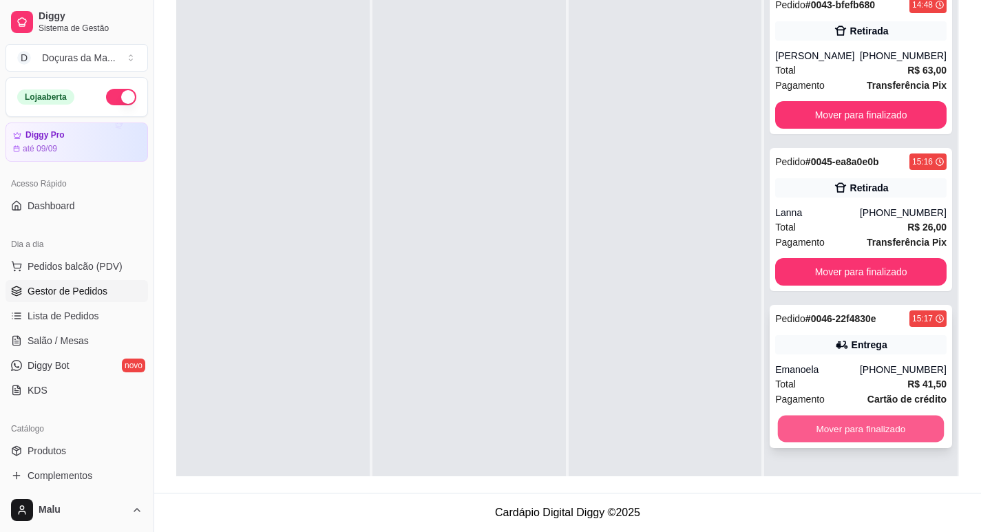
click at [875, 436] on button "Mover para finalizado" at bounding box center [861, 429] width 166 height 27
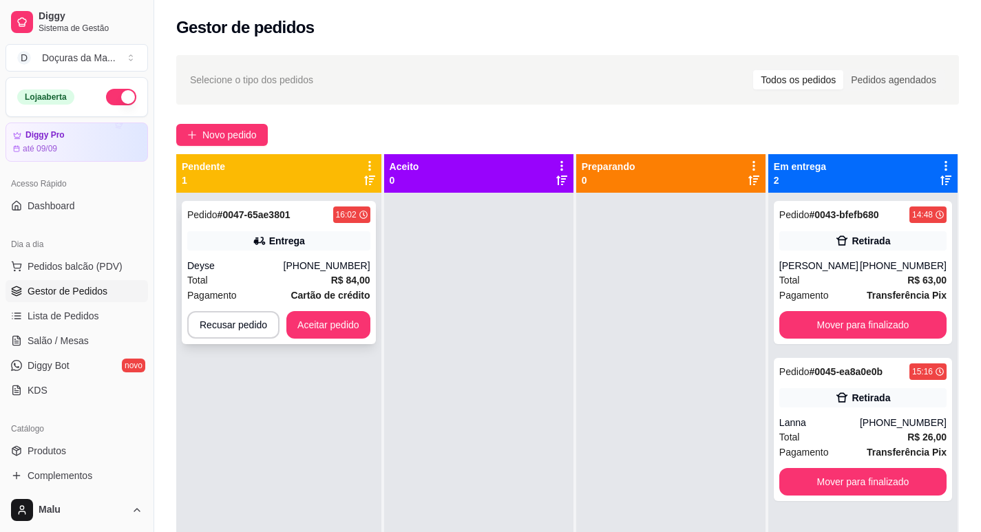
click at [279, 278] on div "Total R$ 84,00" at bounding box center [278, 280] width 183 height 15
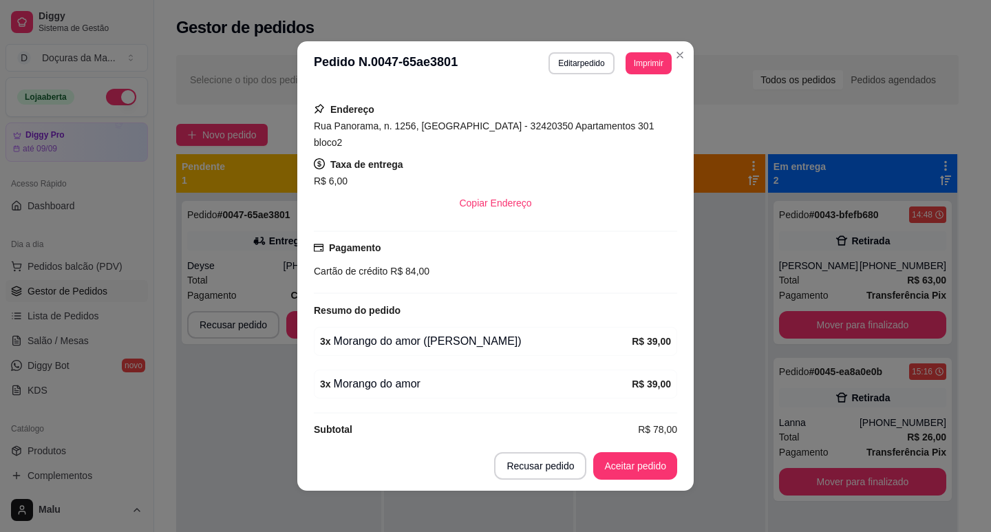
scroll to position [3, 0]
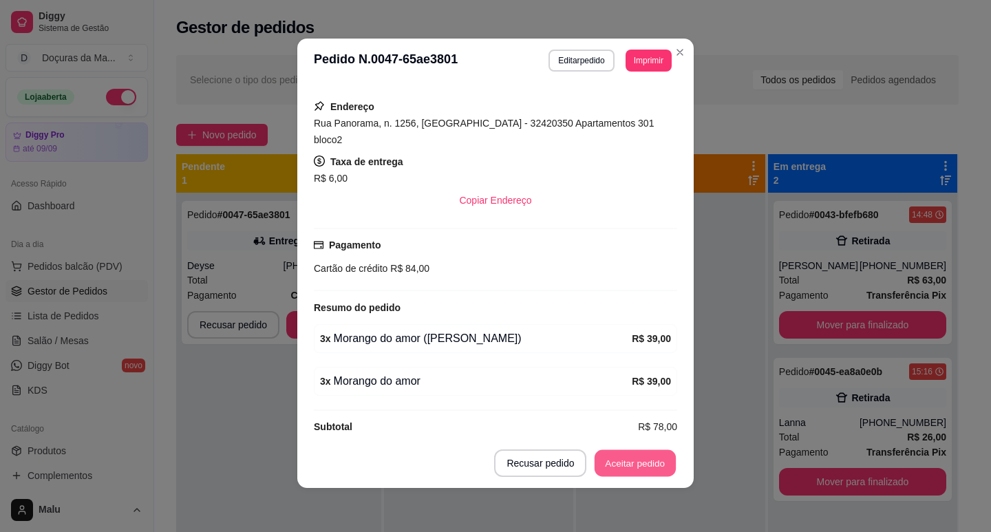
click at [637, 450] on button "Aceitar pedido" at bounding box center [635, 463] width 81 height 27
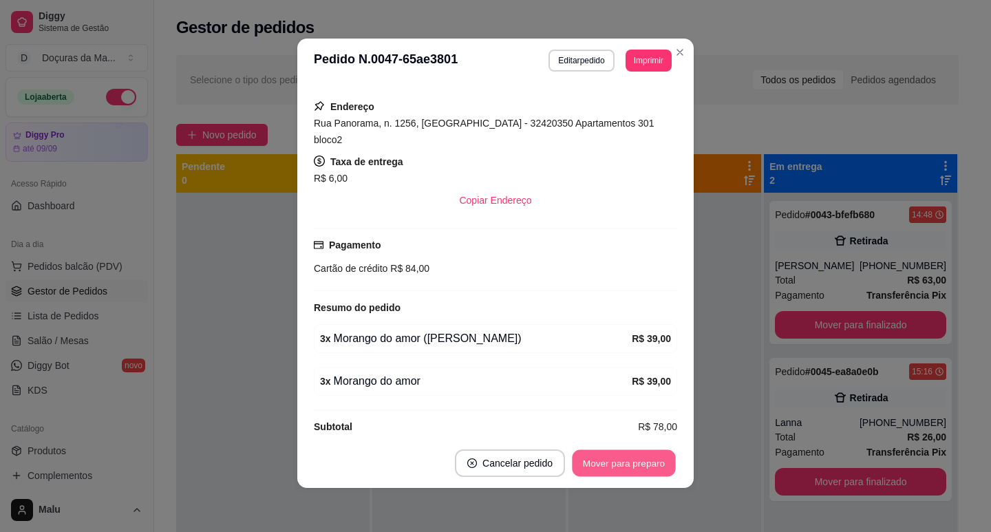
click at [639, 468] on button "Mover para preparo" at bounding box center [623, 463] width 103 height 27
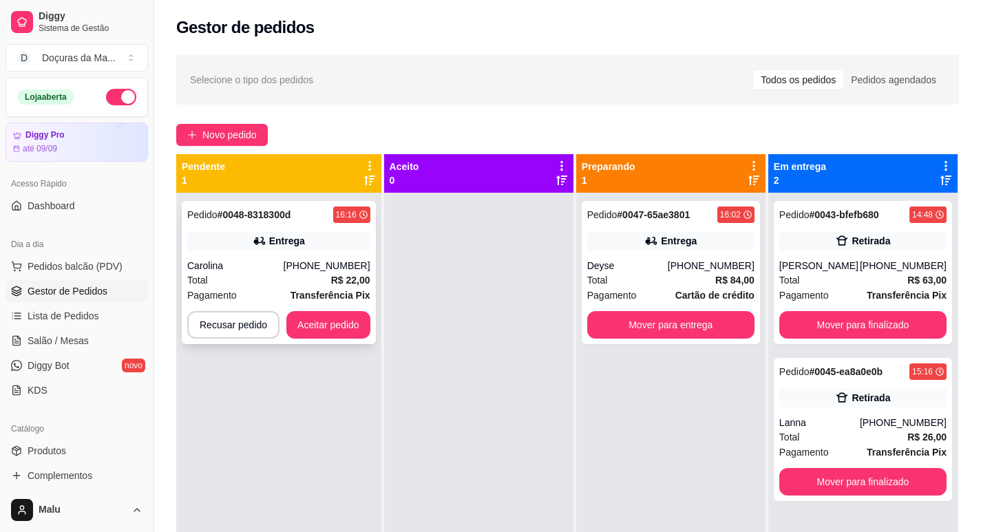
click at [284, 262] on div "Carolina" at bounding box center [235, 266] width 96 height 14
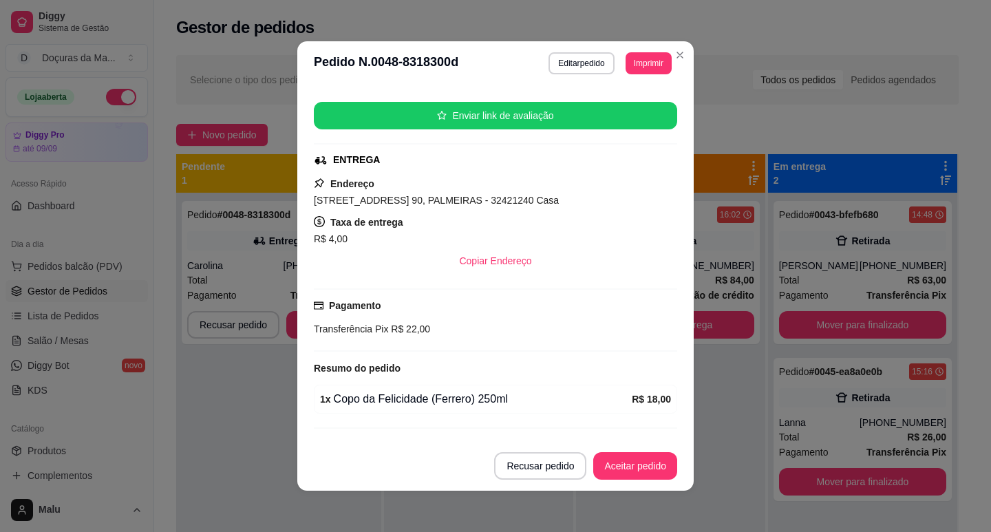
scroll to position [190, 0]
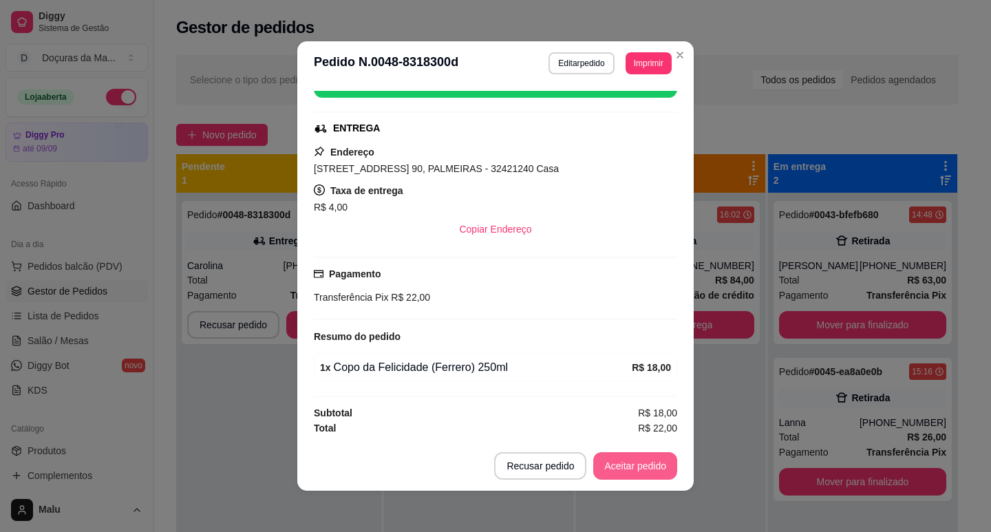
click at [620, 463] on button "Aceitar pedido" at bounding box center [635, 466] width 84 height 28
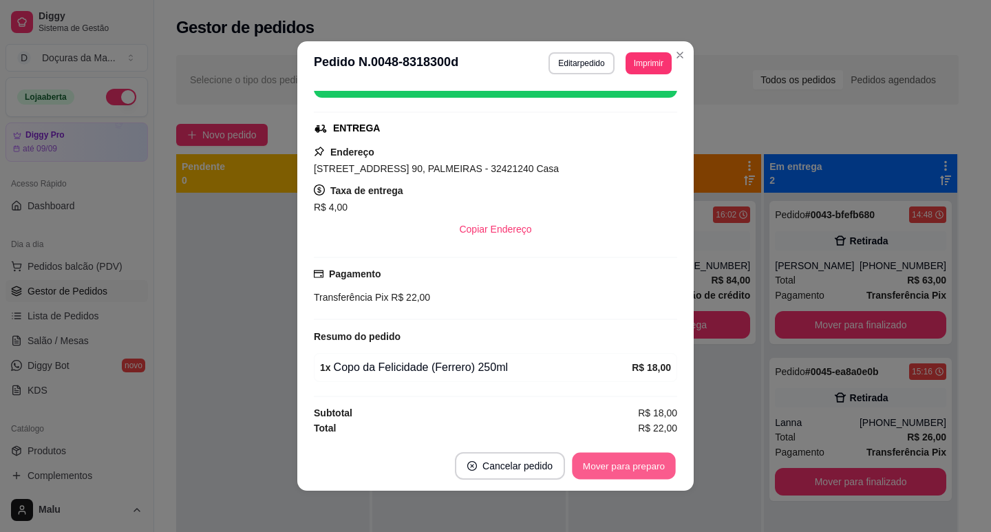
click at [630, 468] on button "Mover para preparo" at bounding box center [623, 466] width 103 height 27
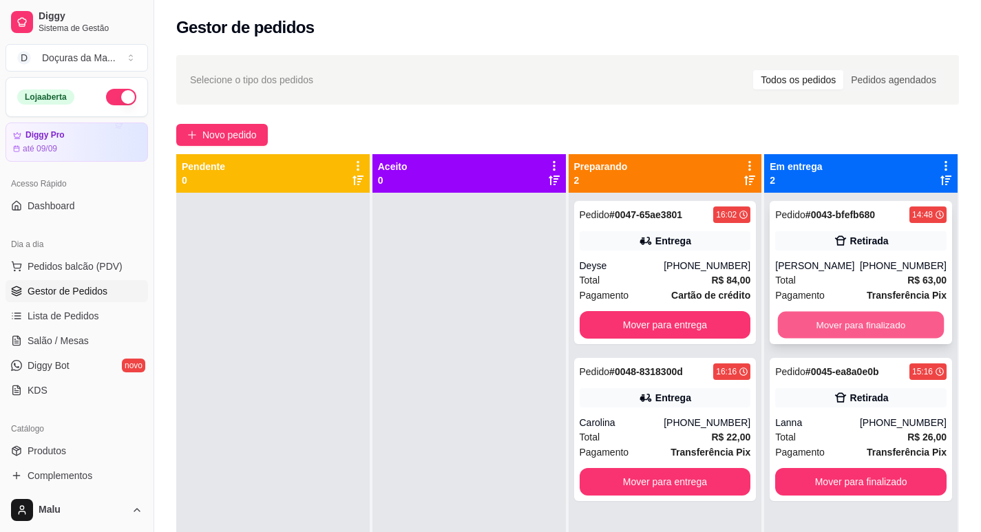
click at [827, 333] on button "Mover para finalizado" at bounding box center [861, 325] width 166 height 27
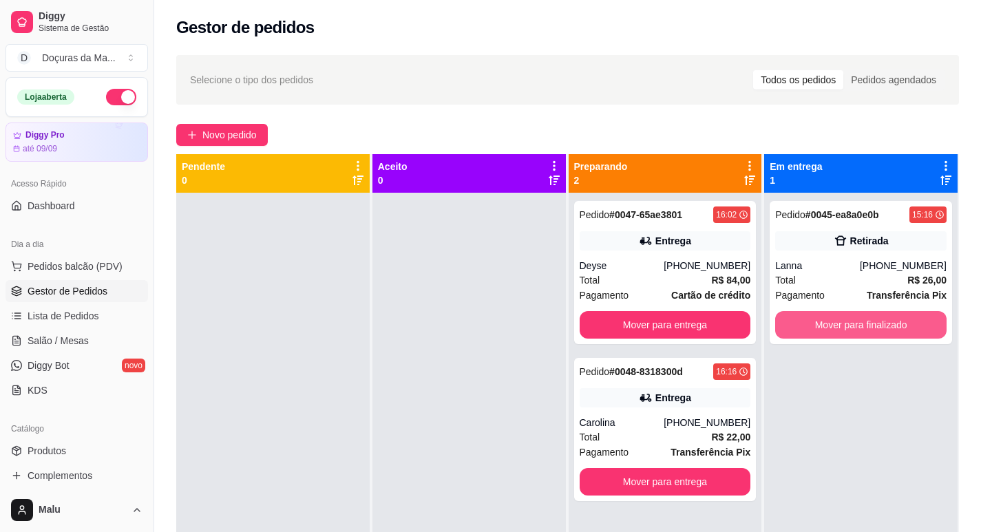
click at [827, 333] on button "Mover para finalizado" at bounding box center [860, 325] width 171 height 28
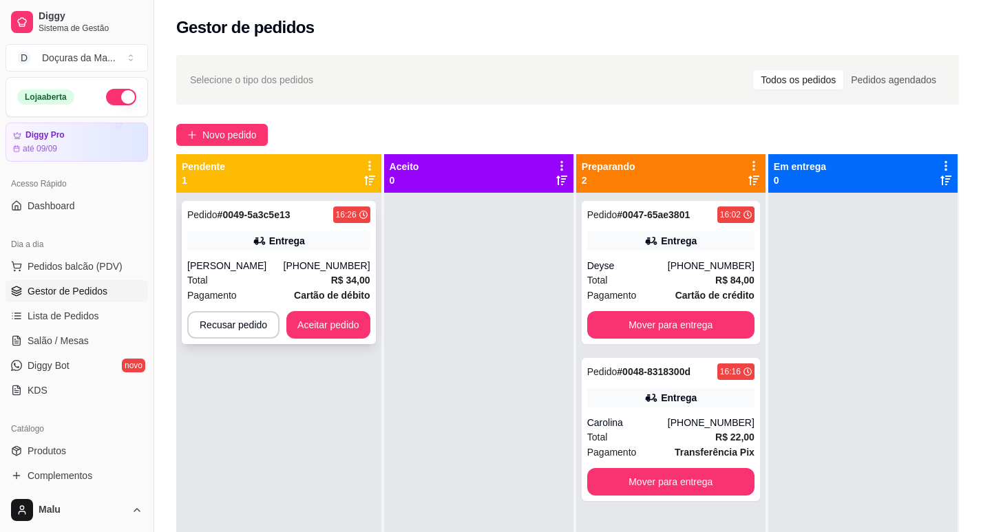
click at [298, 273] on div "Total R$ 34,00" at bounding box center [278, 280] width 183 height 15
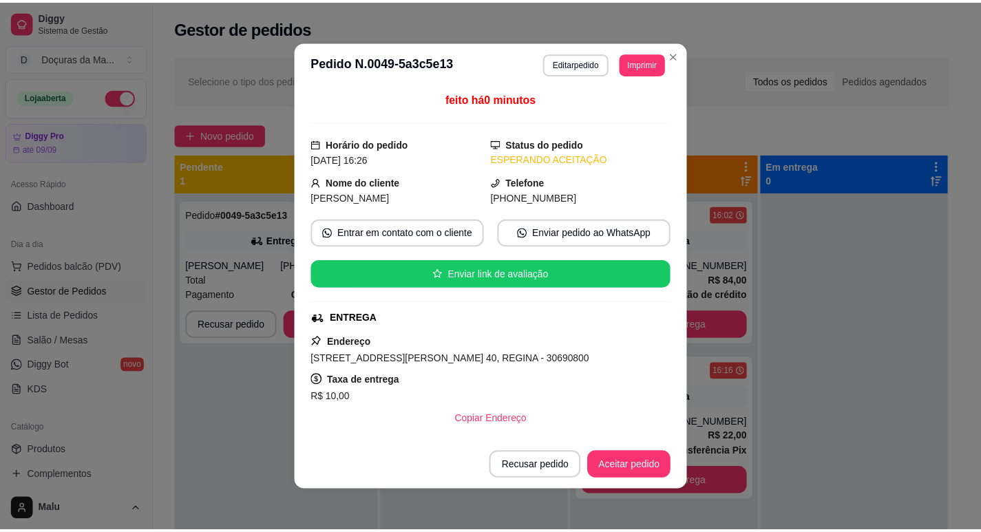
scroll to position [115, 0]
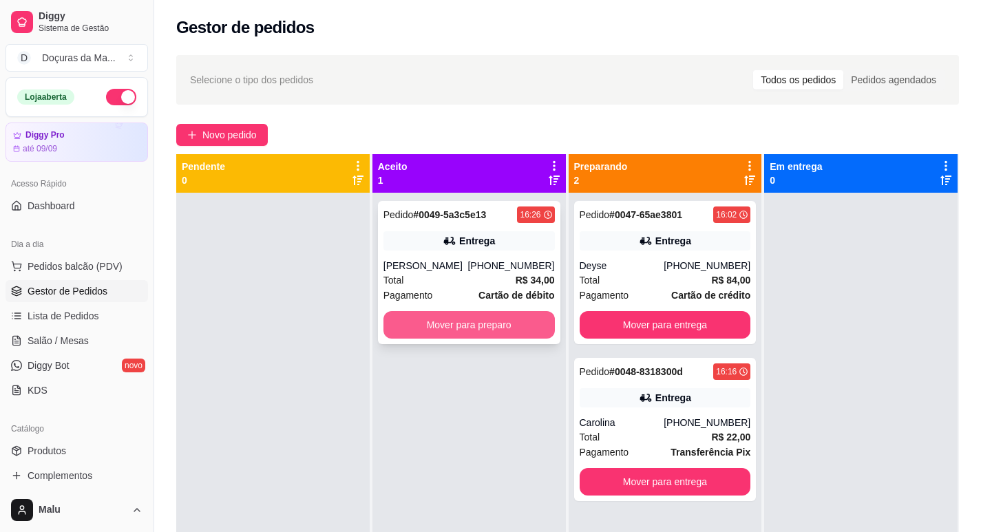
click at [427, 323] on button "Mover para preparo" at bounding box center [468, 325] width 171 height 28
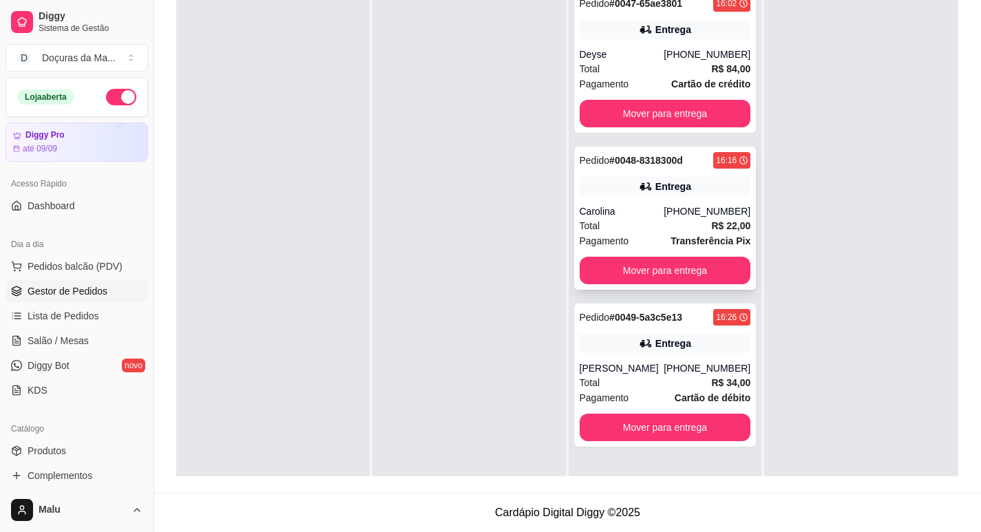
scroll to position [0, 0]
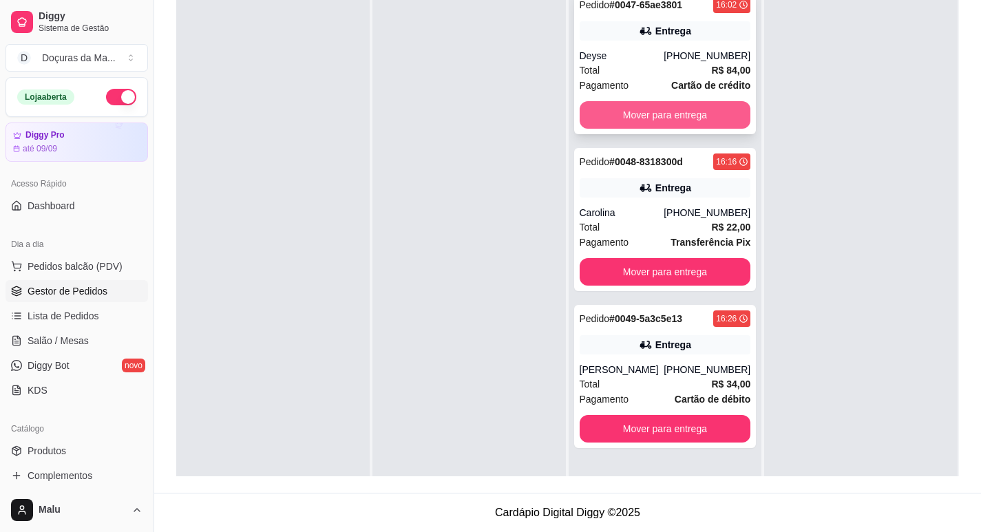
click at [636, 114] on button "Mover para entrega" at bounding box center [665, 115] width 171 height 28
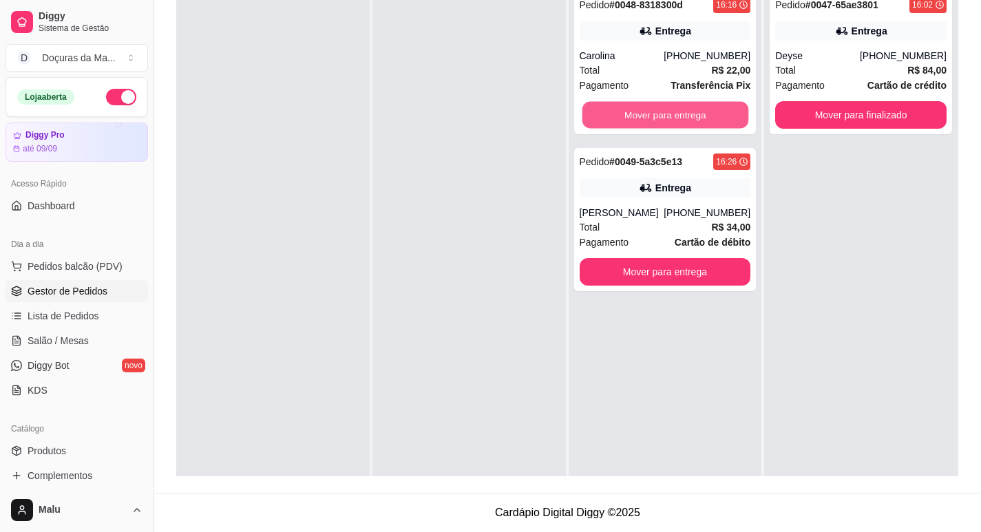
click at [636, 114] on button "Mover para entrega" at bounding box center [665, 115] width 166 height 27
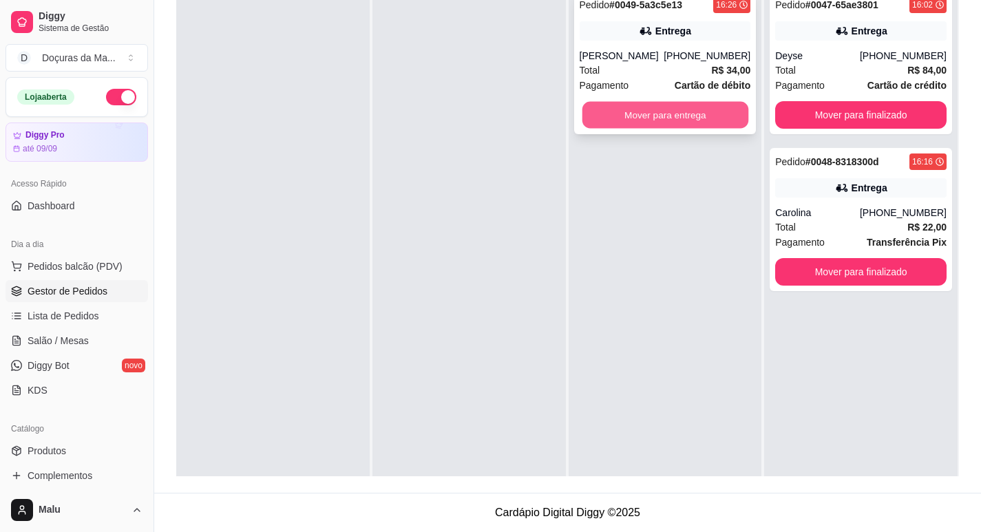
click at [635, 112] on button "Mover para entrega" at bounding box center [665, 115] width 166 height 27
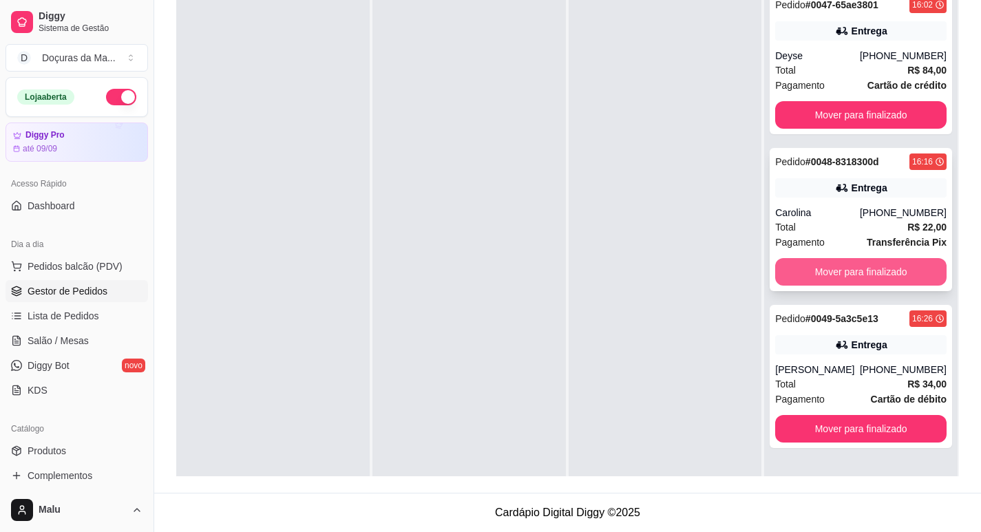
click at [818, 280] on button "Mover para finalizado" at bounding box center [860, 272] width 171 height 28
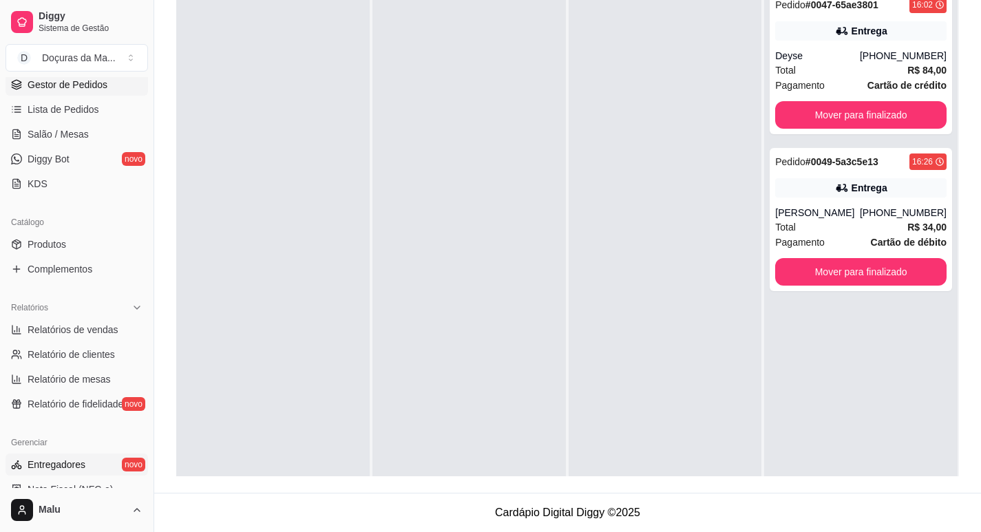
scroll to position [229, 0]
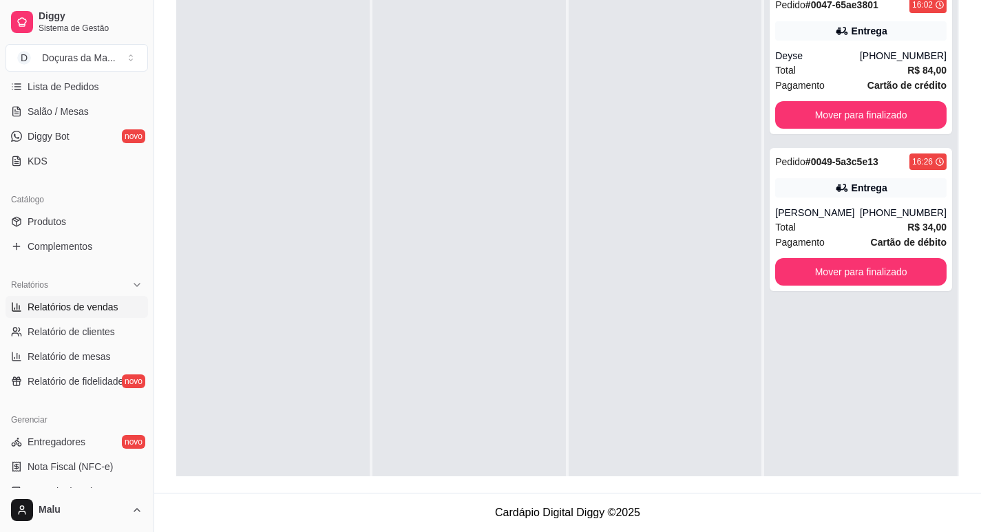
click at [80, 308] on span "Relatórios de vendas" at bounding box center [73, 307] width 91 height 14
select select "ALL"
select select "0"
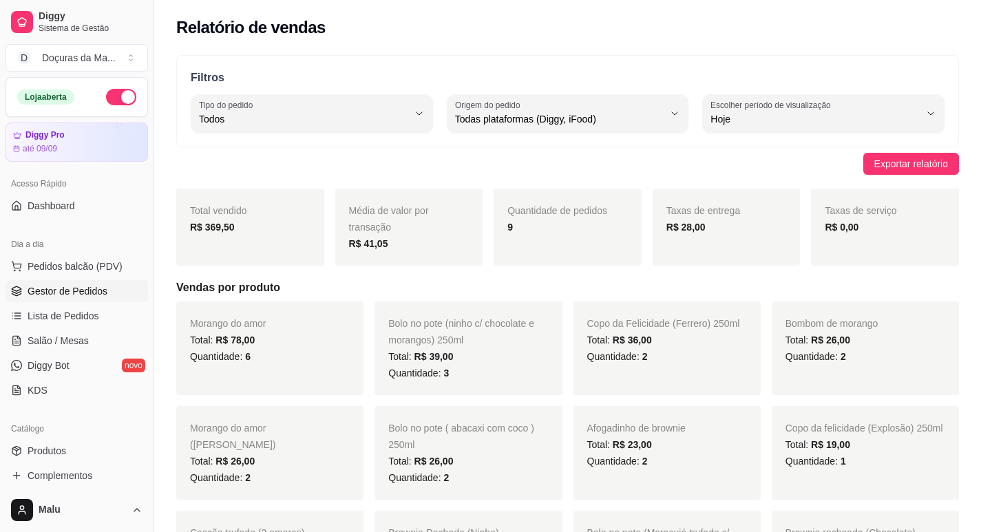
click at [72, 290] on span "Gestor de Pedidos" at bounding box center [68, 291] width 80 height 14
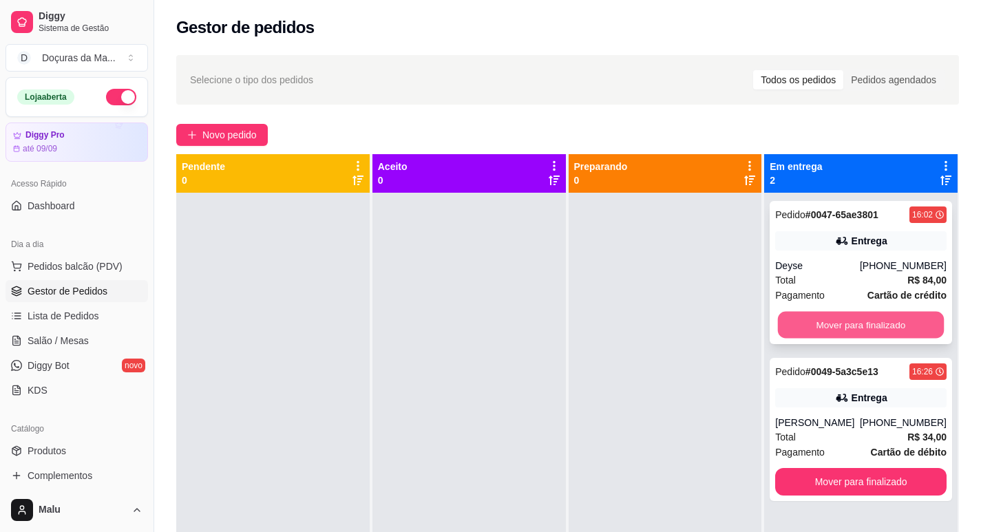
click at [893, 315] on button "Mover para finalizado" at bounding box center [861, 325] width 166 height 27
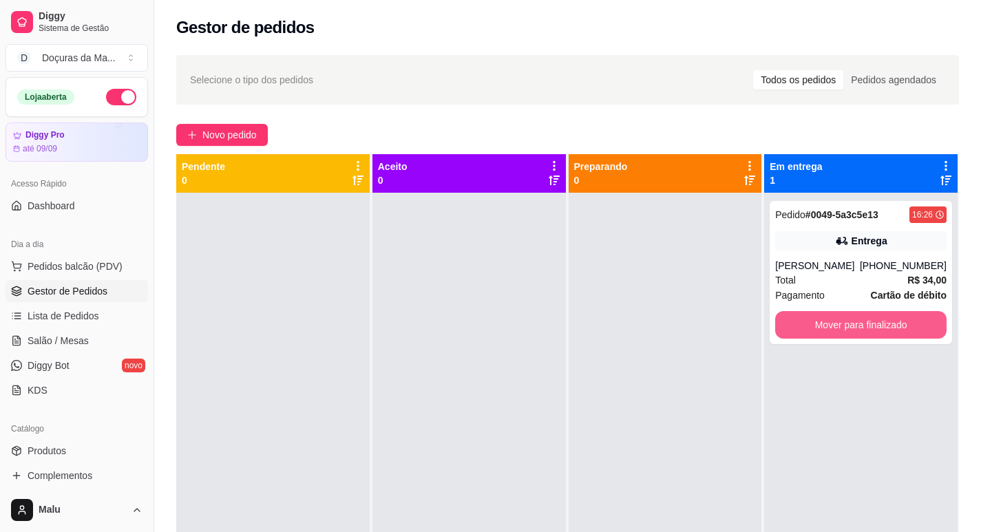
click at [893, 315] on button "Mover para finalizado" at bounding box center [860, 325] width 171 height 28
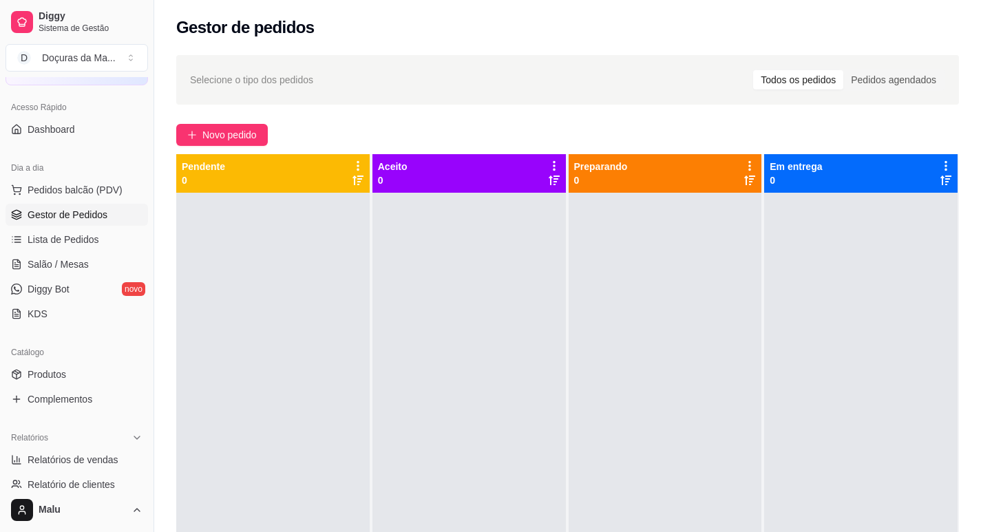
scroll to position [115, 0]
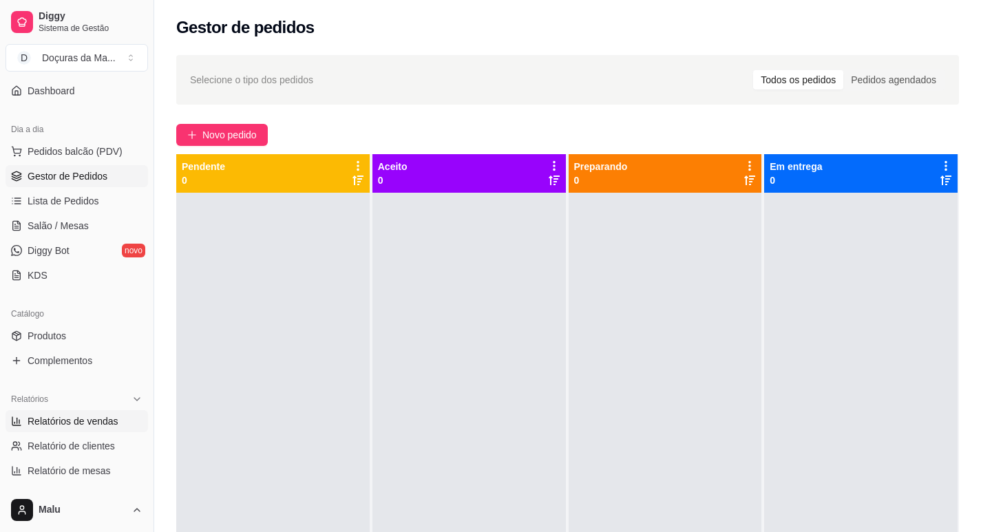
click at [72, 428] on link "Relatórios de vendas" at bounding box center [77, 421] width 142 height 22
select select "ALL"
select select "0"
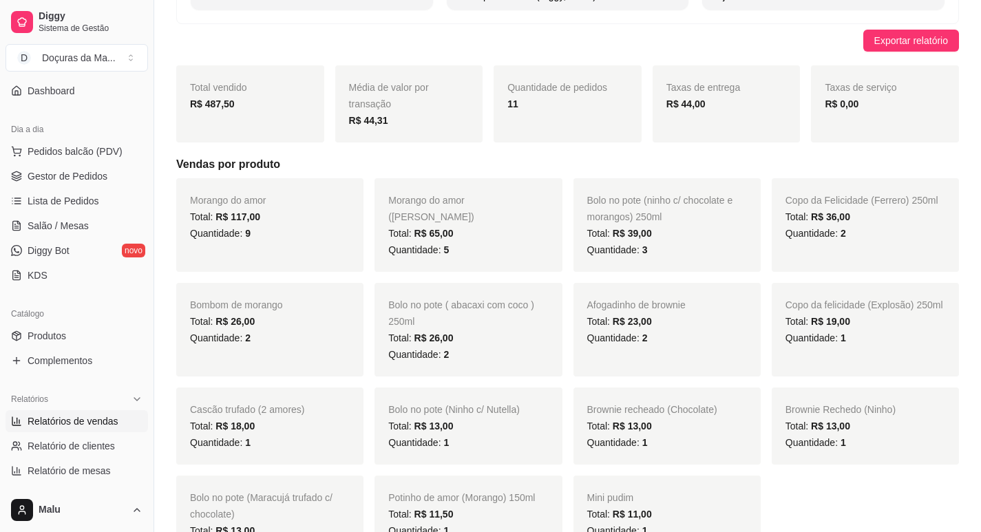
scroll to position [344, 0]
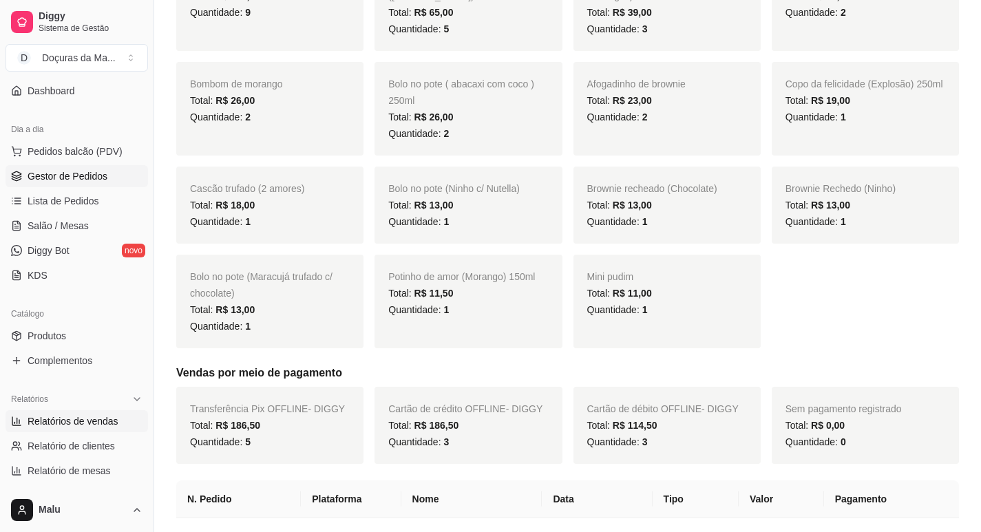
click at [72, 170] on span "Gestor de Pedidos" at bounding box center [68, 176] width 80 height 14
